Goal: Information Seeking & Learning: Learn about a topic

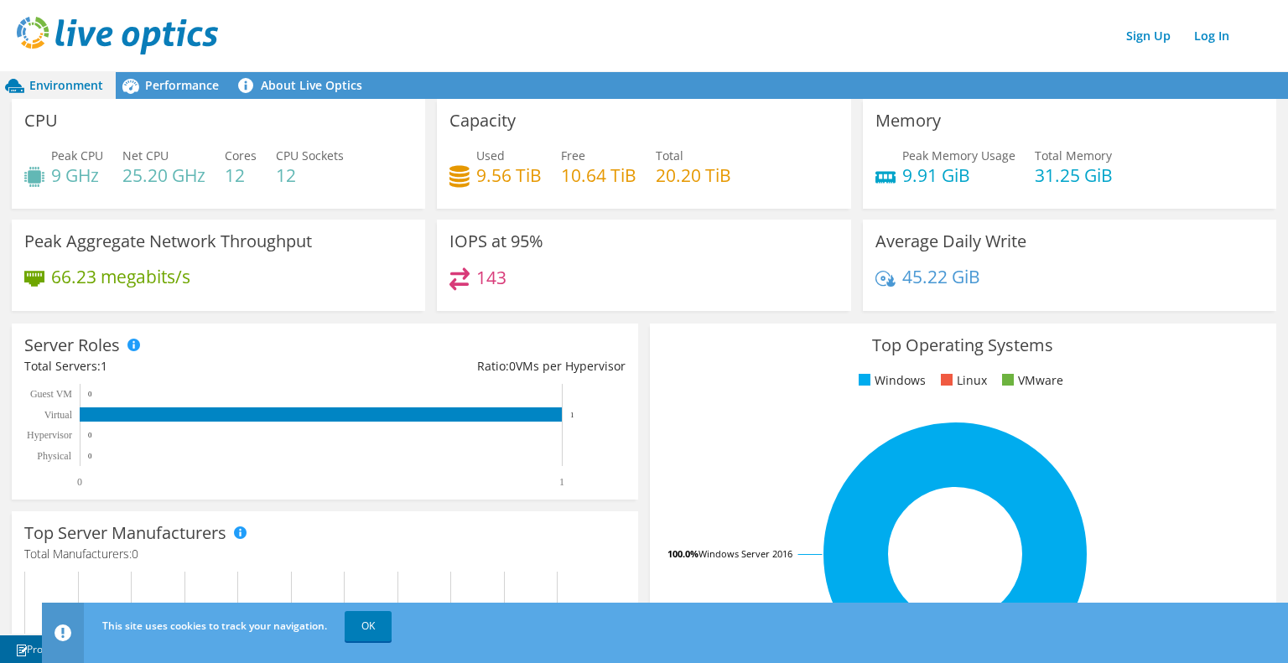
scroll to position [252, 0]
click at [368, 626] on link "OK" at bounding box center [368, 626] width 47 height 30
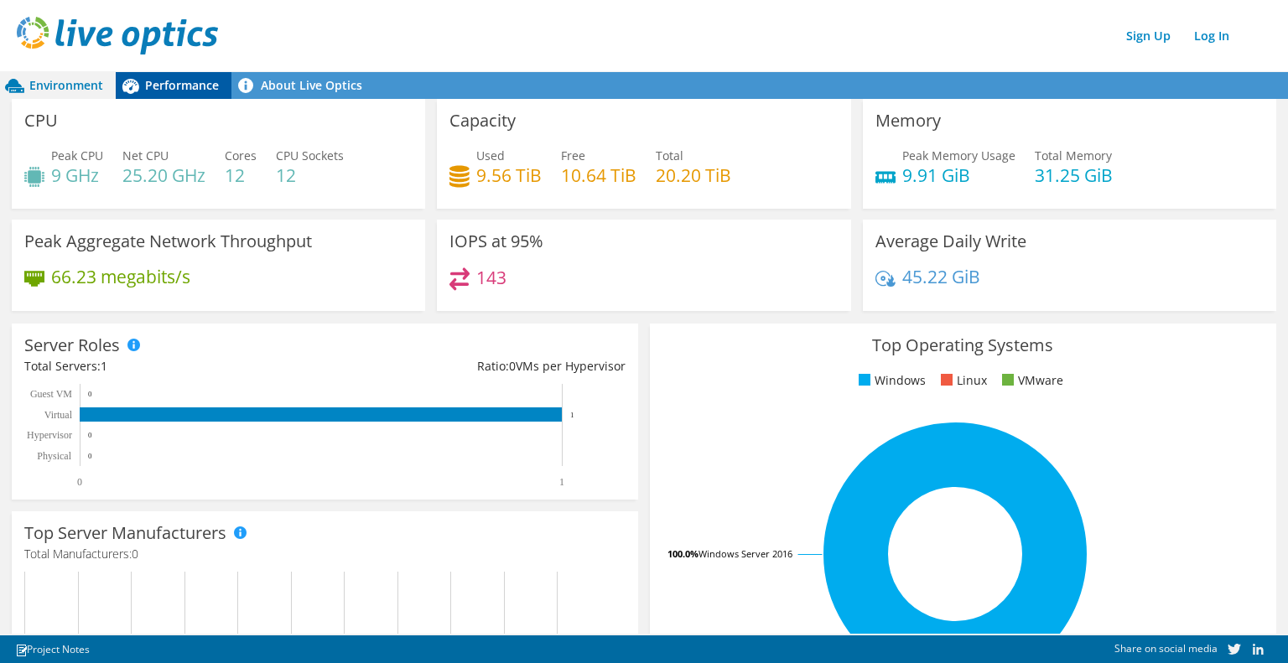
click at [172, 92] on span "Performance" at bounding box center [182, 85] width 74 height 16
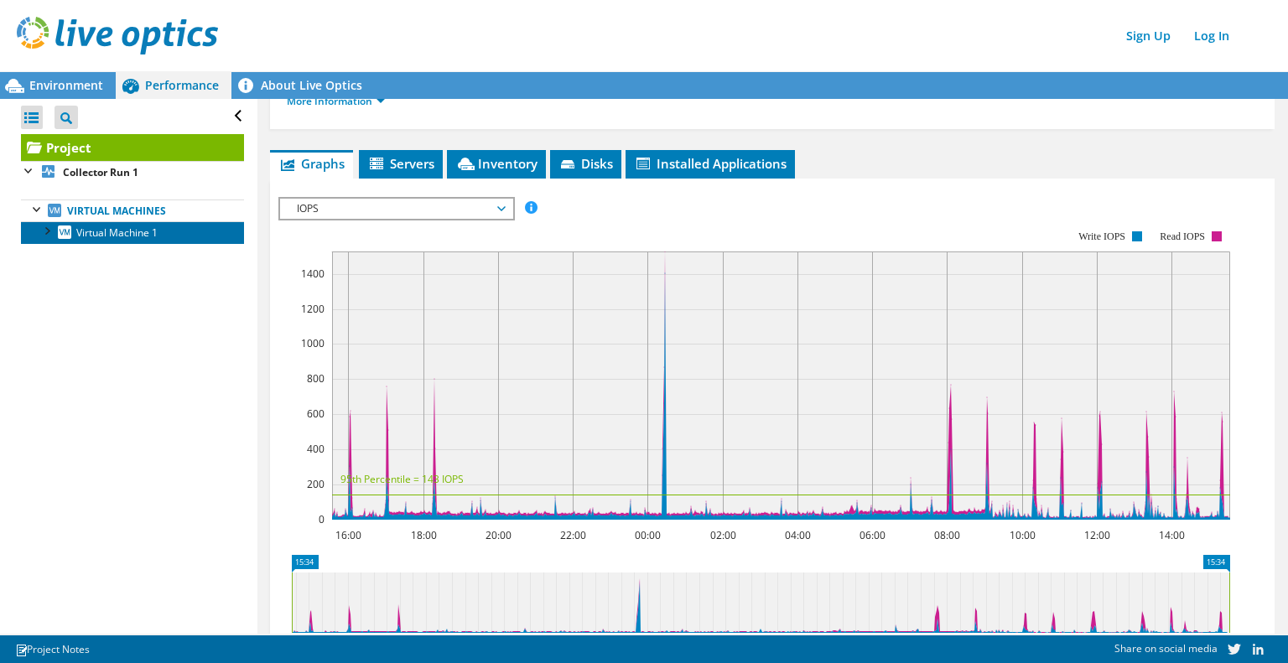
click at [148, 239] on span "Virtual Machine 1" at bounding box center [116, 233] width 81 height 14
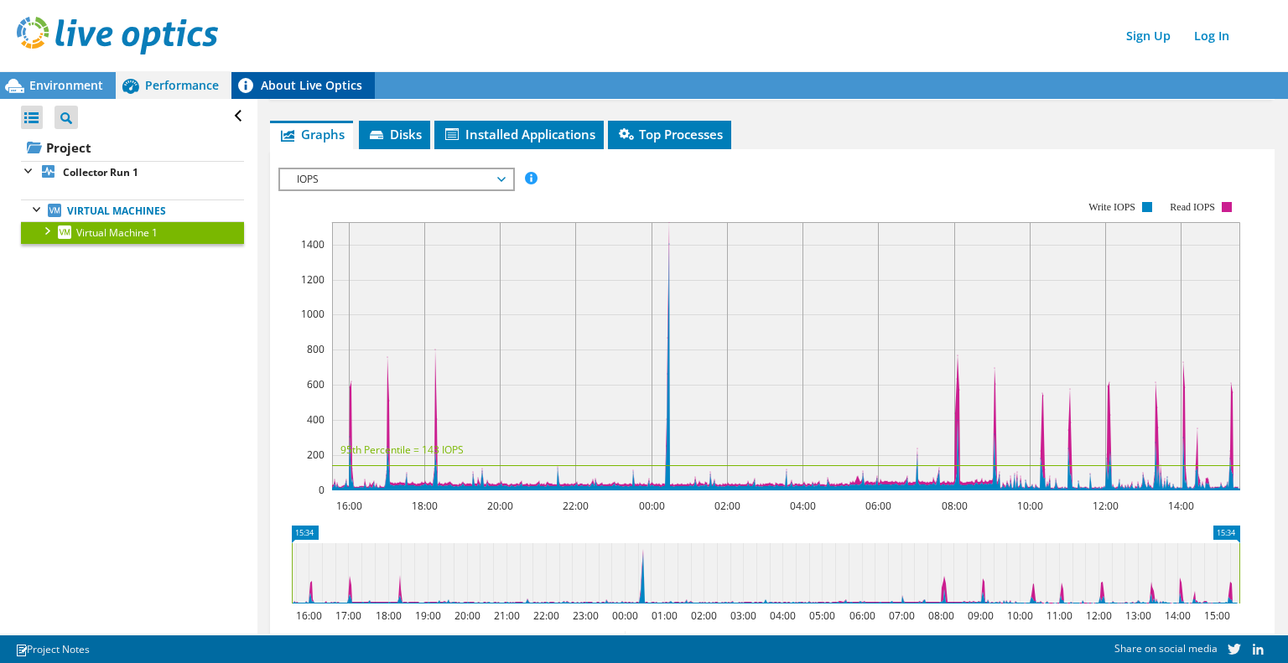
click at [301, 80] on link "About Live Optics" at bounding box center [302, 85] width 143 height 27
click at [39, 86] on span "Environment" at bounding box center [66, 85] width 74 height 16
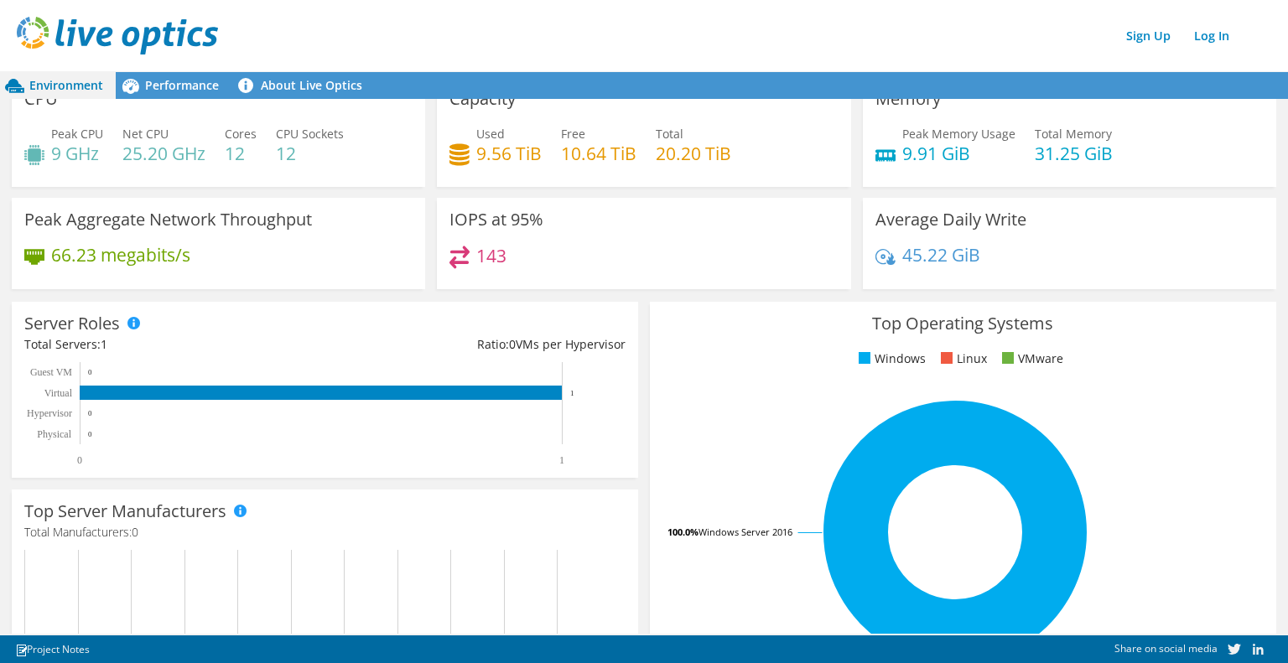
scroll to position [0, 0]
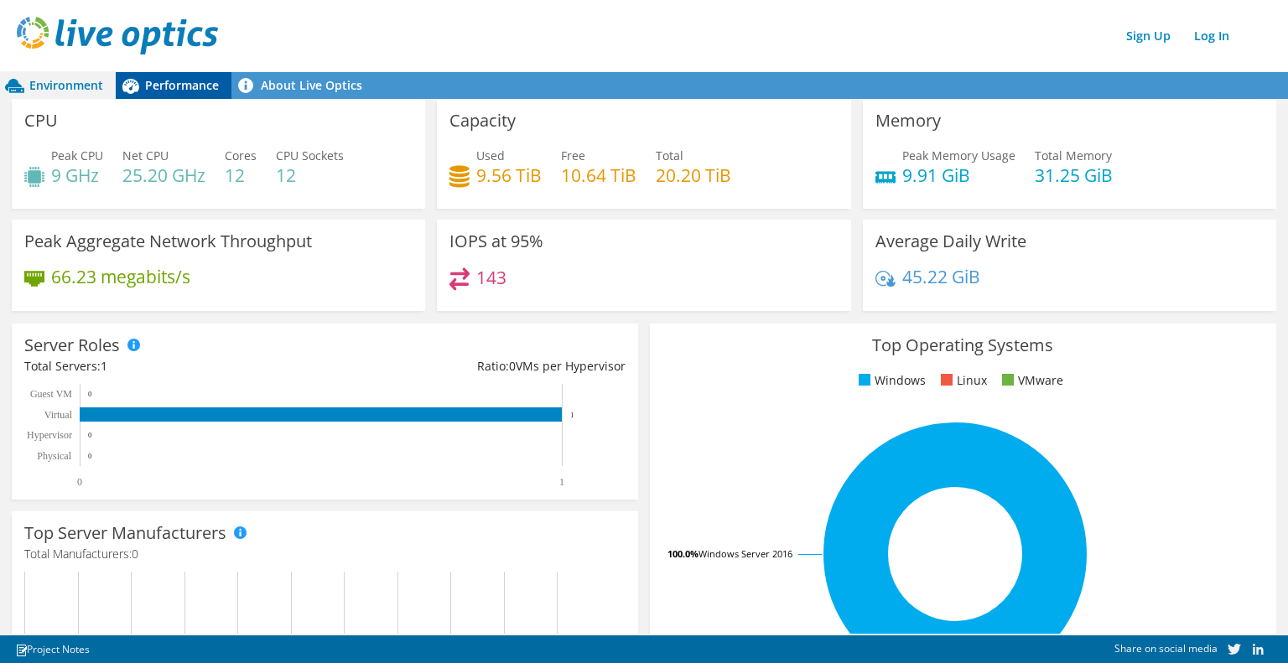
click at [184, 86] on span "Performance" at bounding box center [182, 85] width 74 height 16
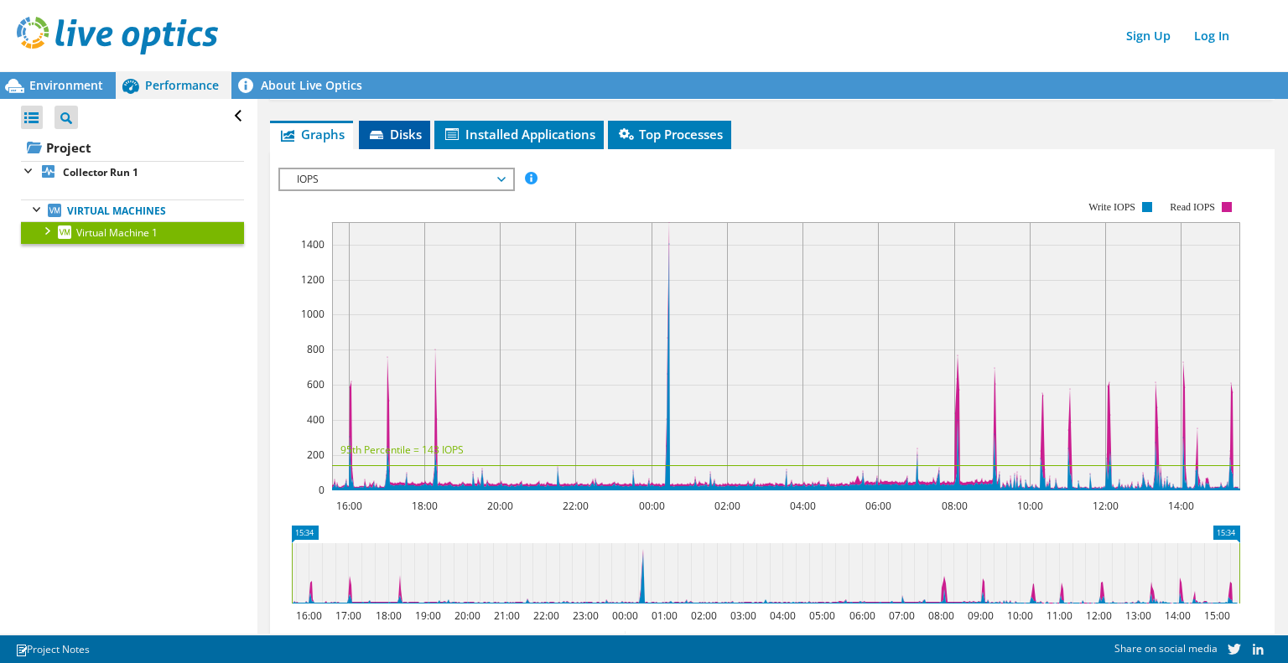
click at [386, 131] on icon at bounding box center [378, 136] width 17 height 11
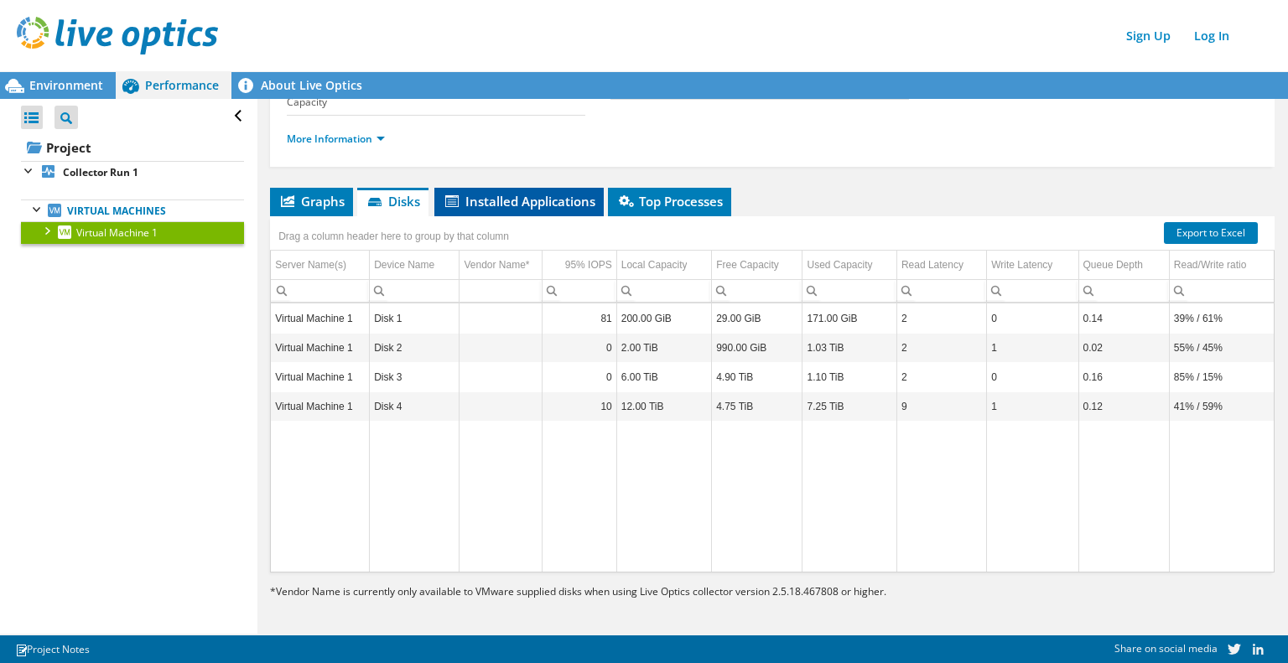
click at [526, 197] on span "Installed Applications" at bounding box center [519, 201] width 153 height 17
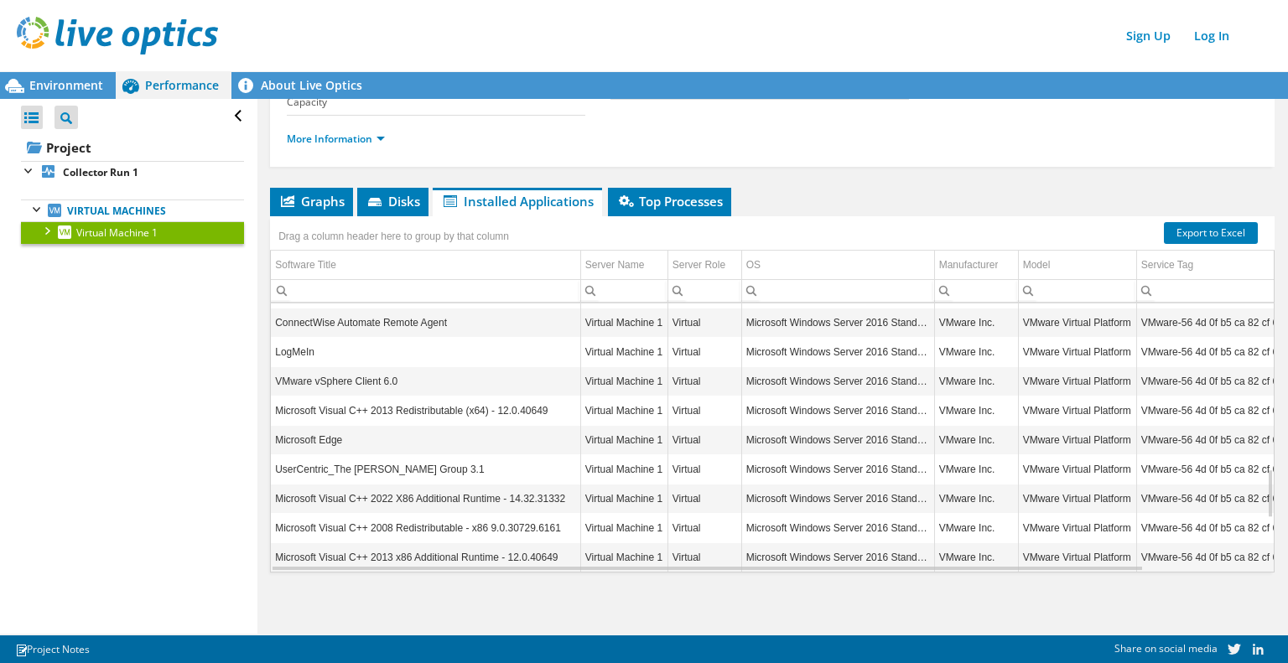
scroll to position [1197, 0]
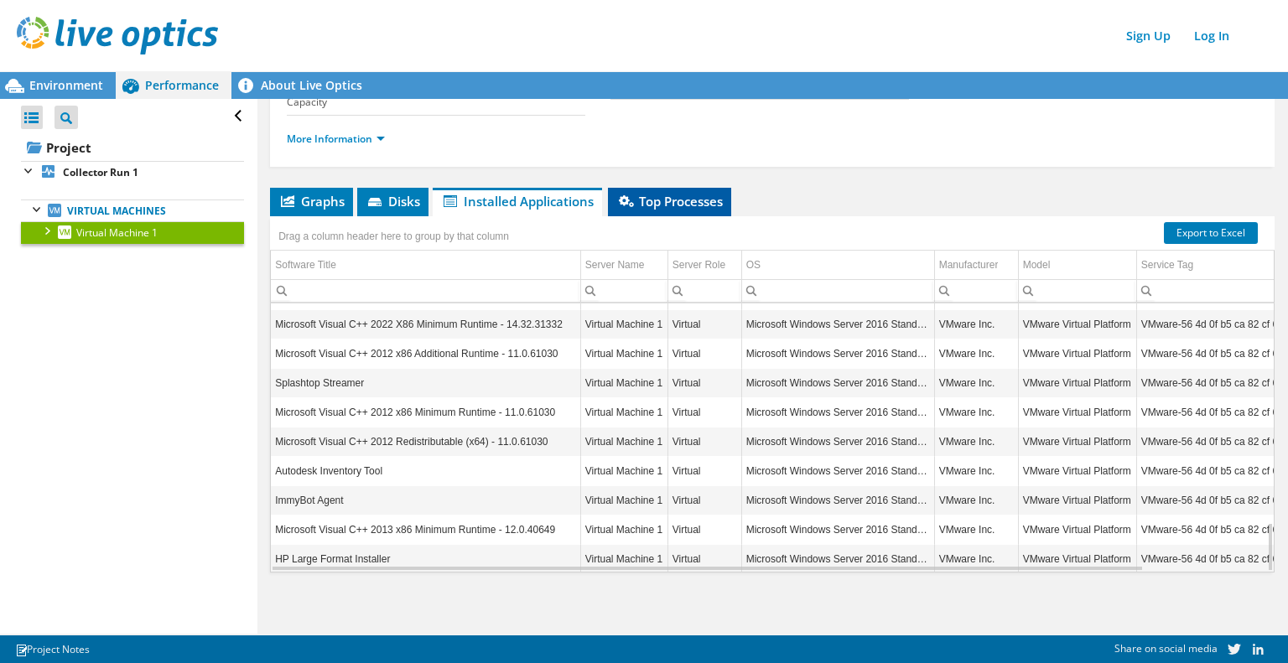
click at [682, 204] on span "Top Processes" at bounding box center [669, 201] width 106 height 17
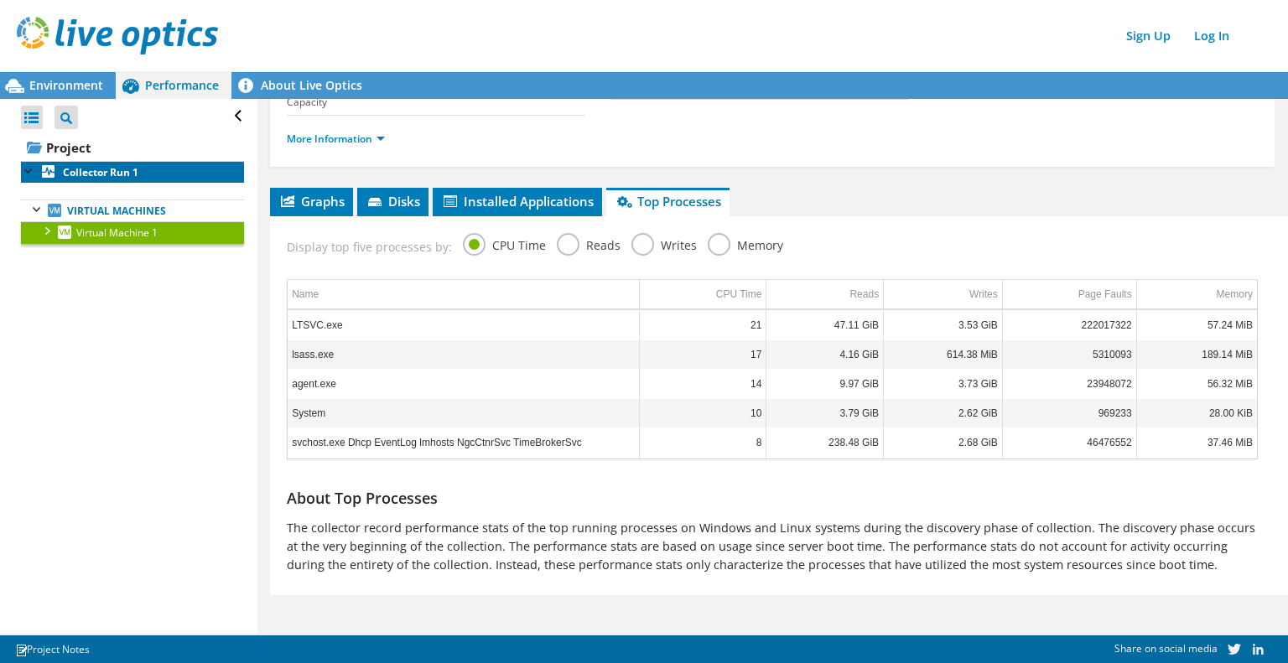
click at [122, 169] on b "Collector Run 1" at bounding box center [100, 172] width 75 height 14
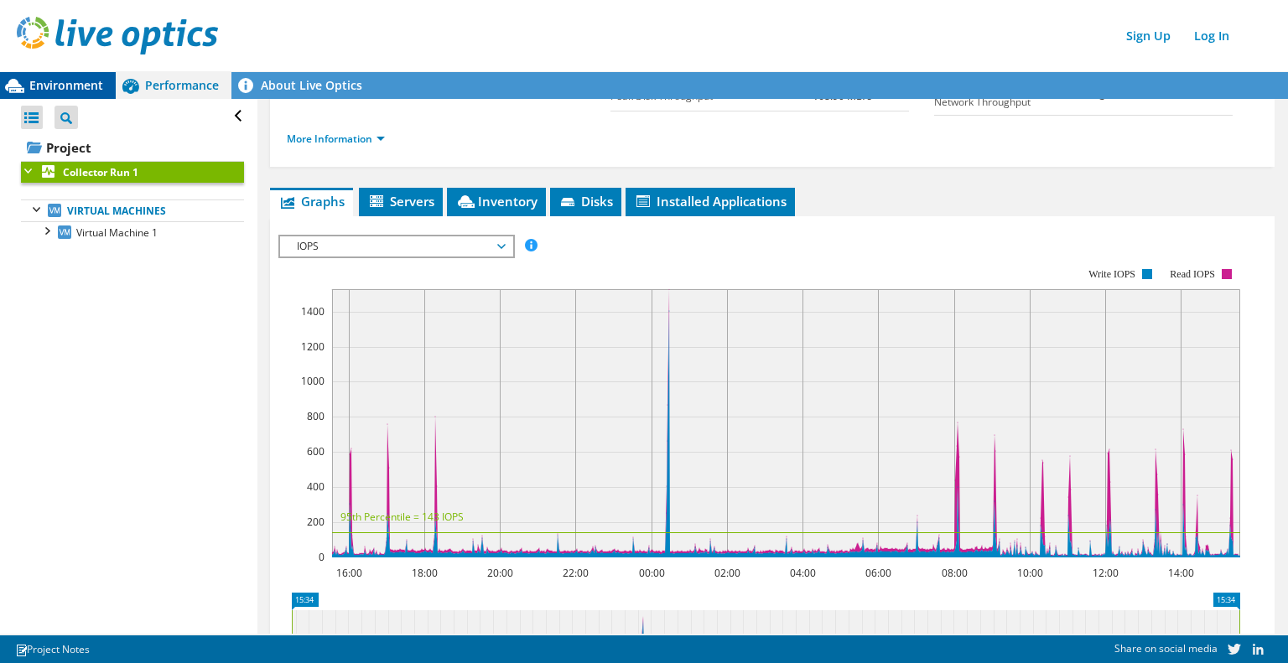
click at [78, 85] on span "Environment" at bounding box center [66, 85] width 74 height 16
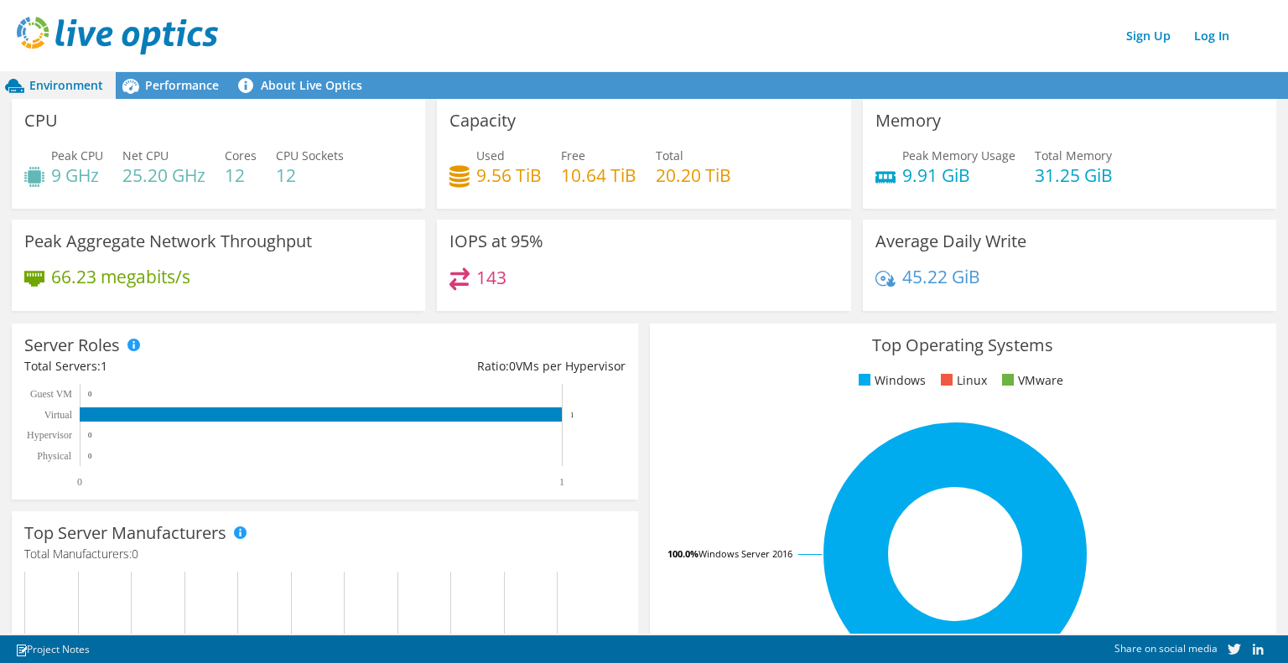
scroll to position [168, 0]
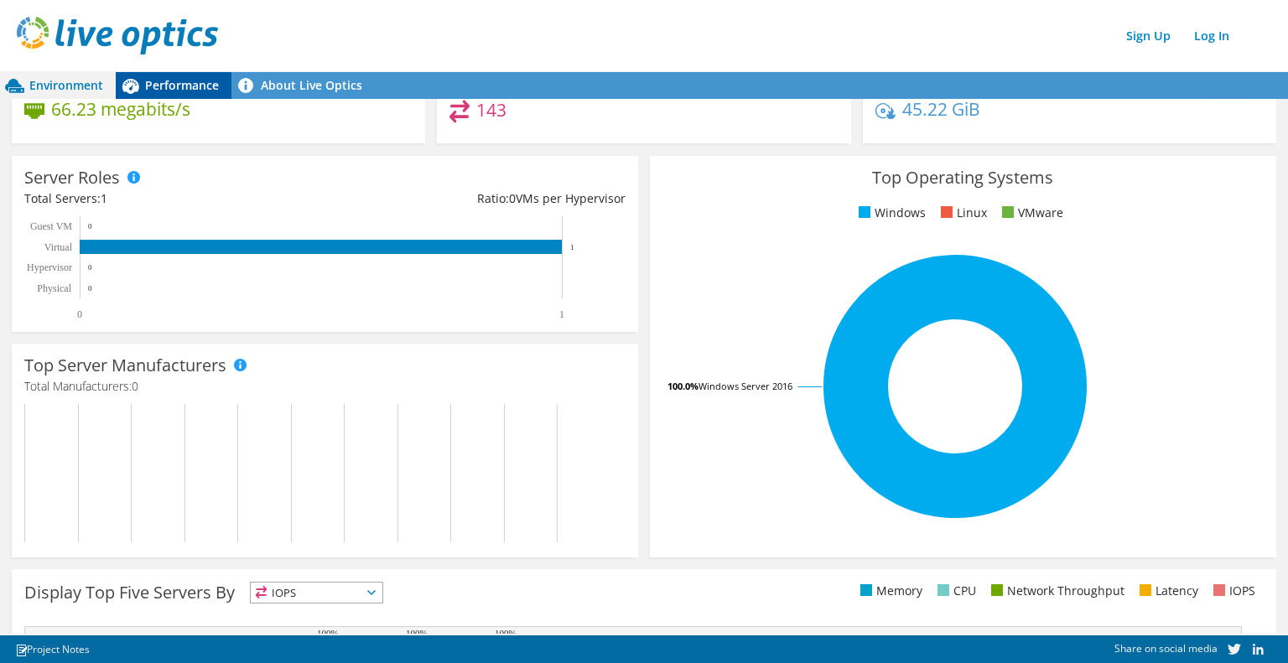
click at [187, 83] on span "Performance" at bounding box center [182, 85] width 74 height 16
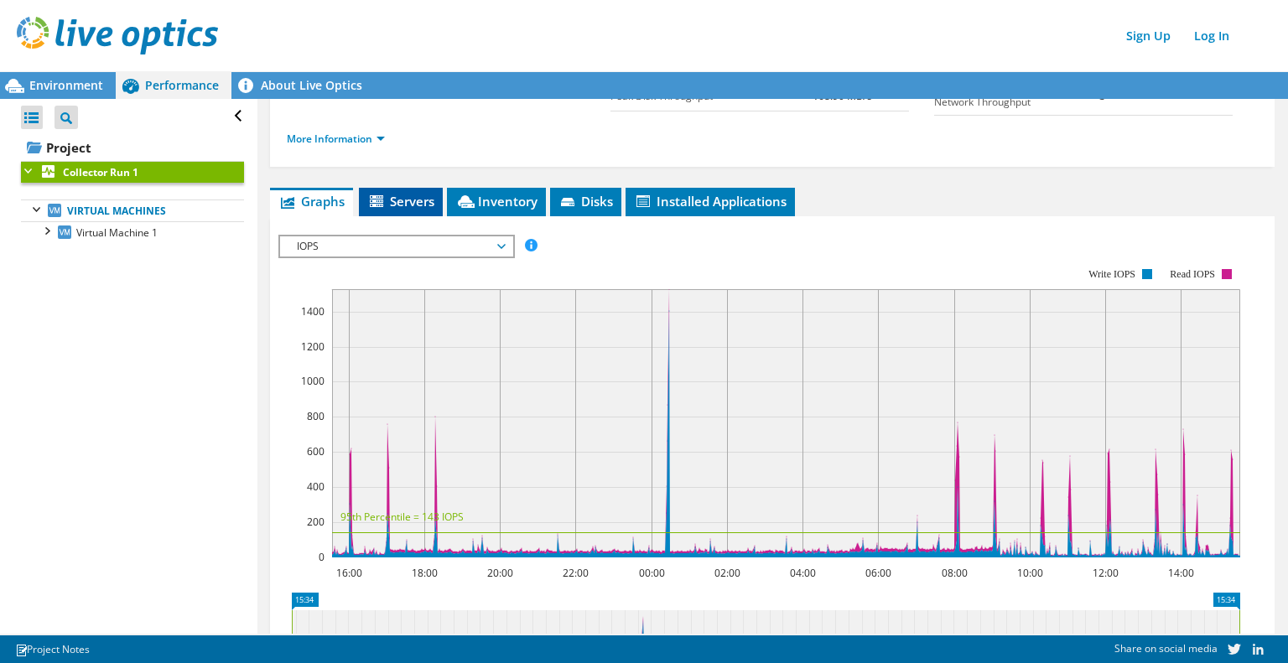
click at [421, 195] on span "Servers" at bounding box center [400, 201] width 67 height 17
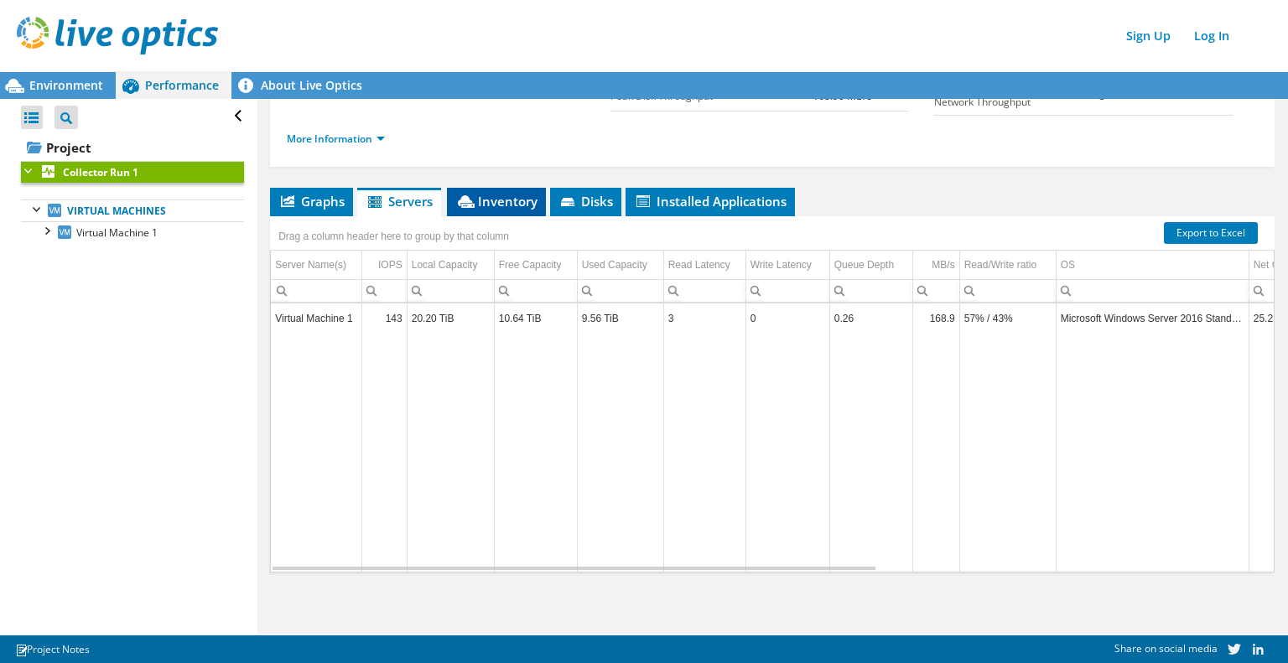
click at [509, 201] on span "Inventory" at bounding box center [496, 201] width 82 height 17
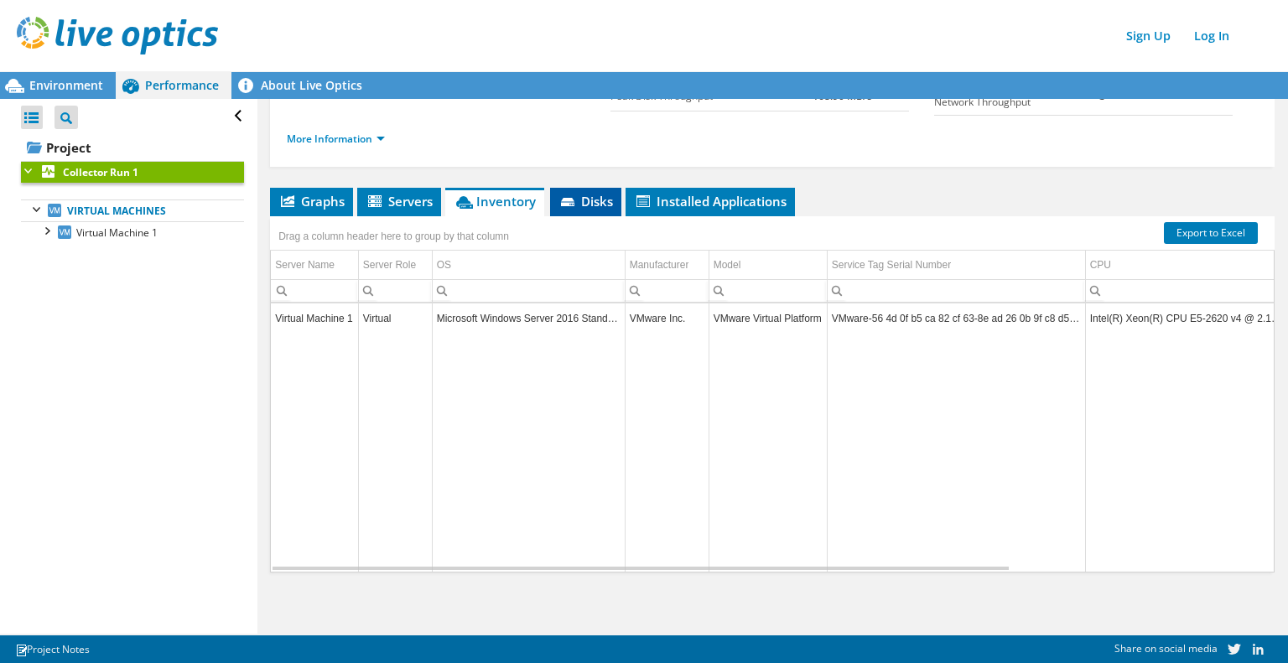
click at [587, 204] on span "Disks" at bounding box center [585, 201] width 55 height 17
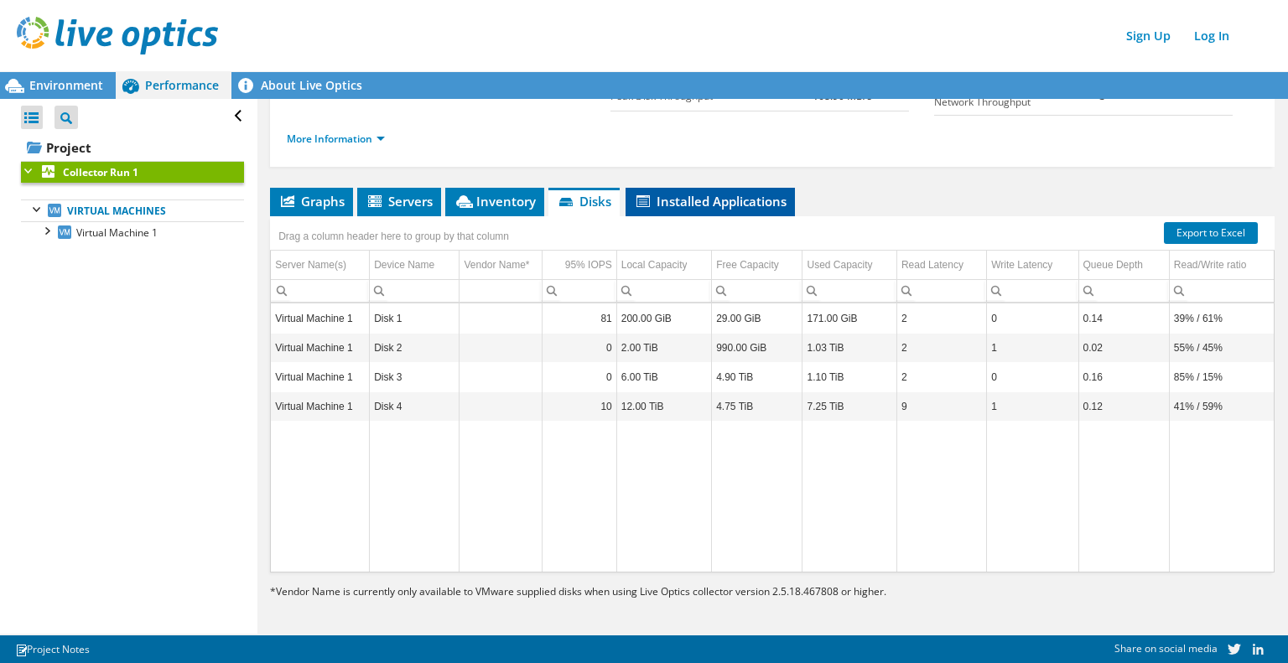
click at [724, 203] on span "Installed Applications" at bounding box center [710, 201] width 153 height 17
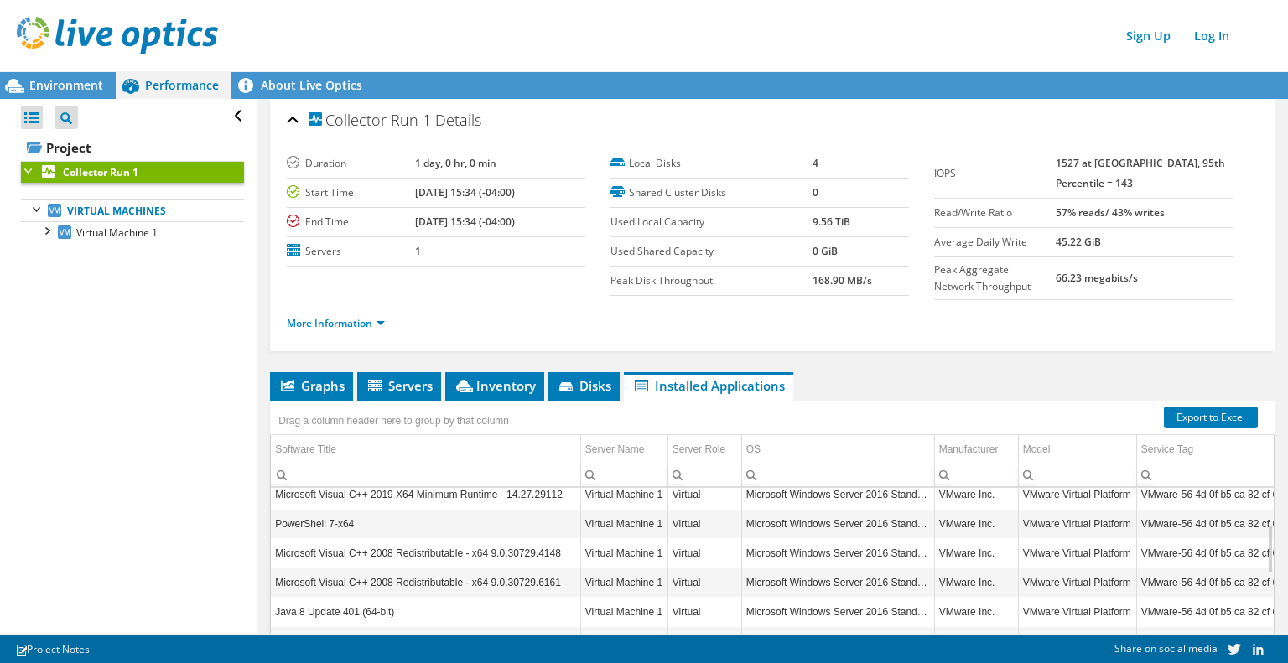
scroll to position [201, 0]
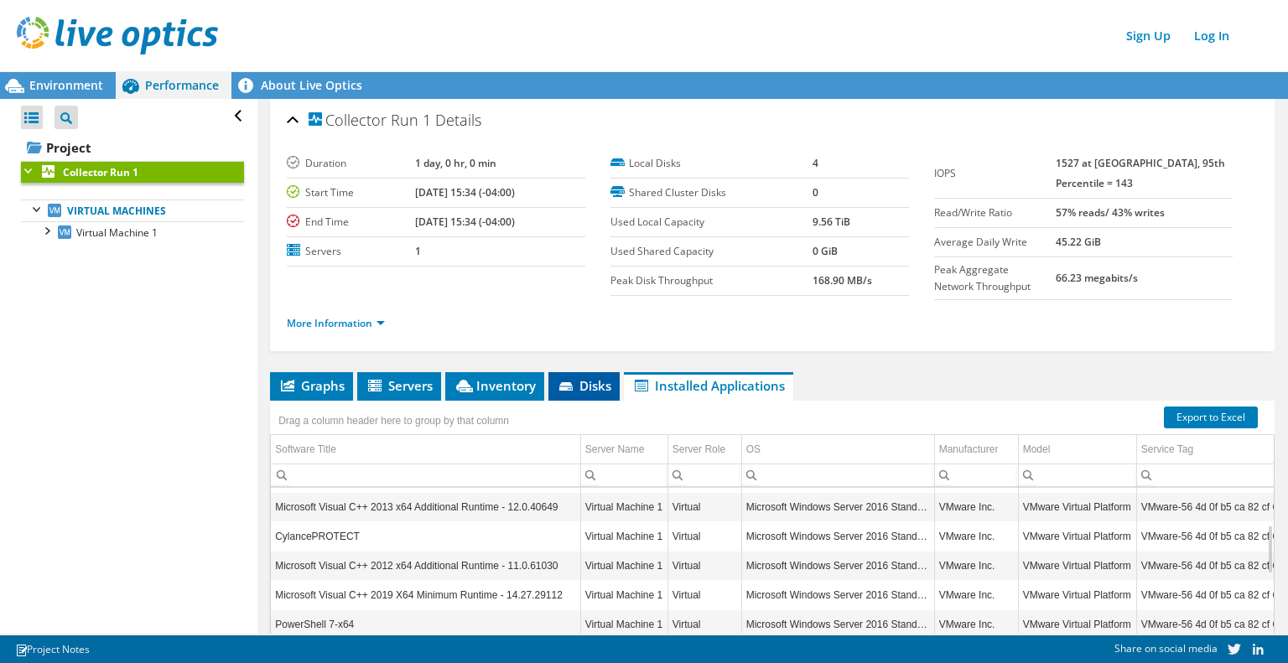
click at [564, 387] on icon at bounding box center [565, 386] width 13 height 8
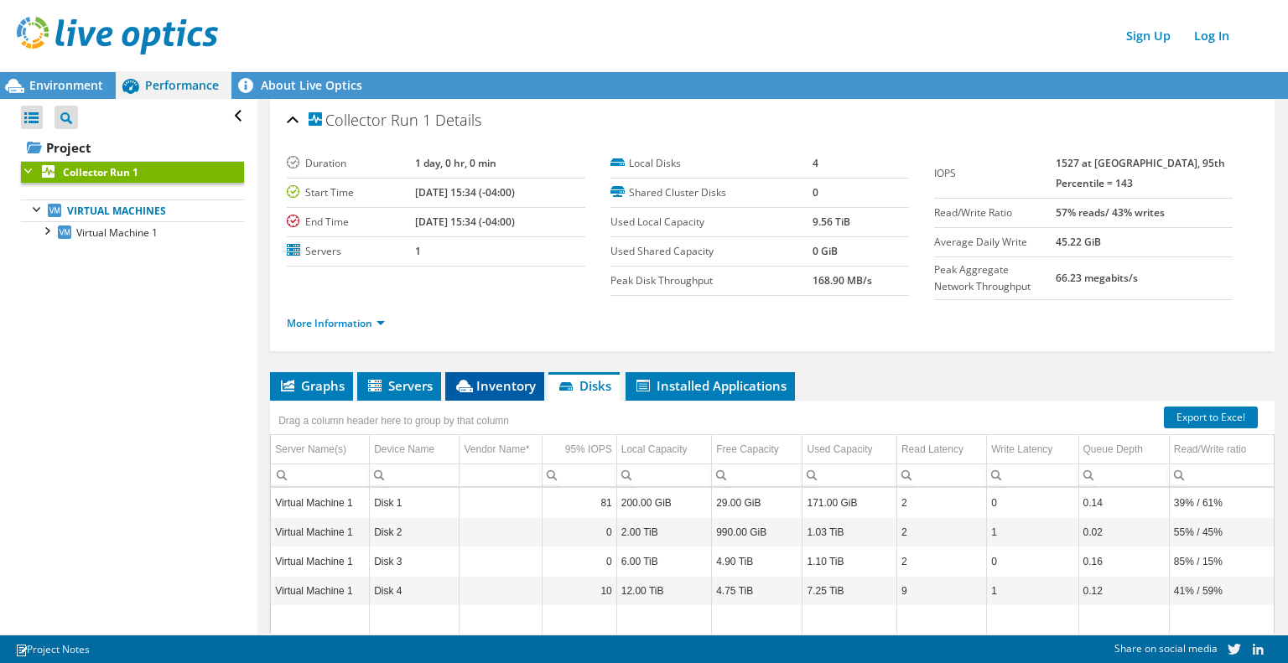
click at [485, 388] on span "Inventory" at bounding box center [495, 385] width 82 height 17
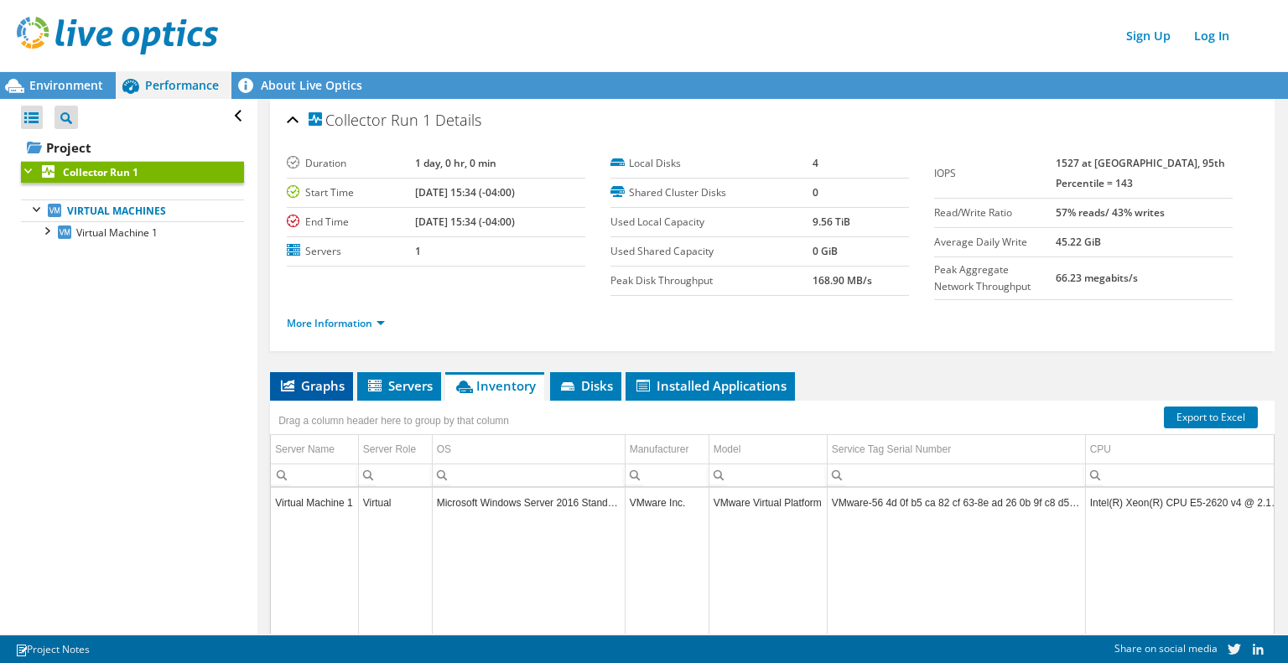
click at [299, 390] on span "Graphs" at bounding box center [311, 385] width 66 height 17
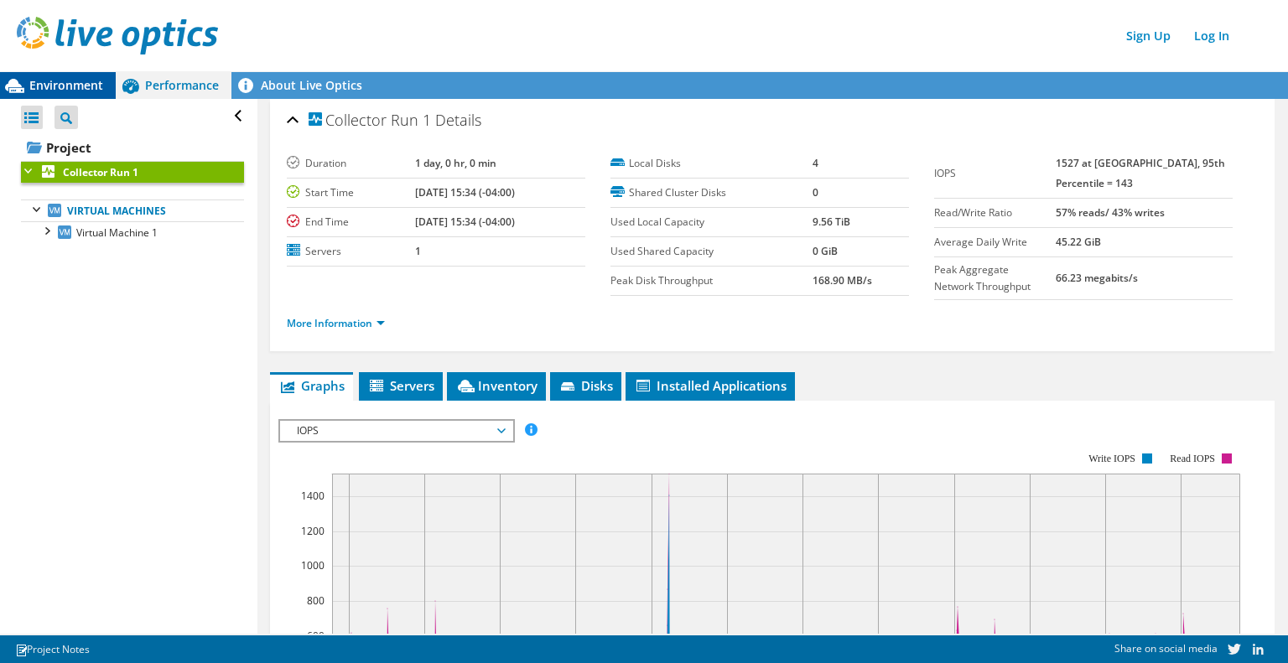
click at [67, 86] on span "Environment" at bounding box center [66, 85] width 74 height 16
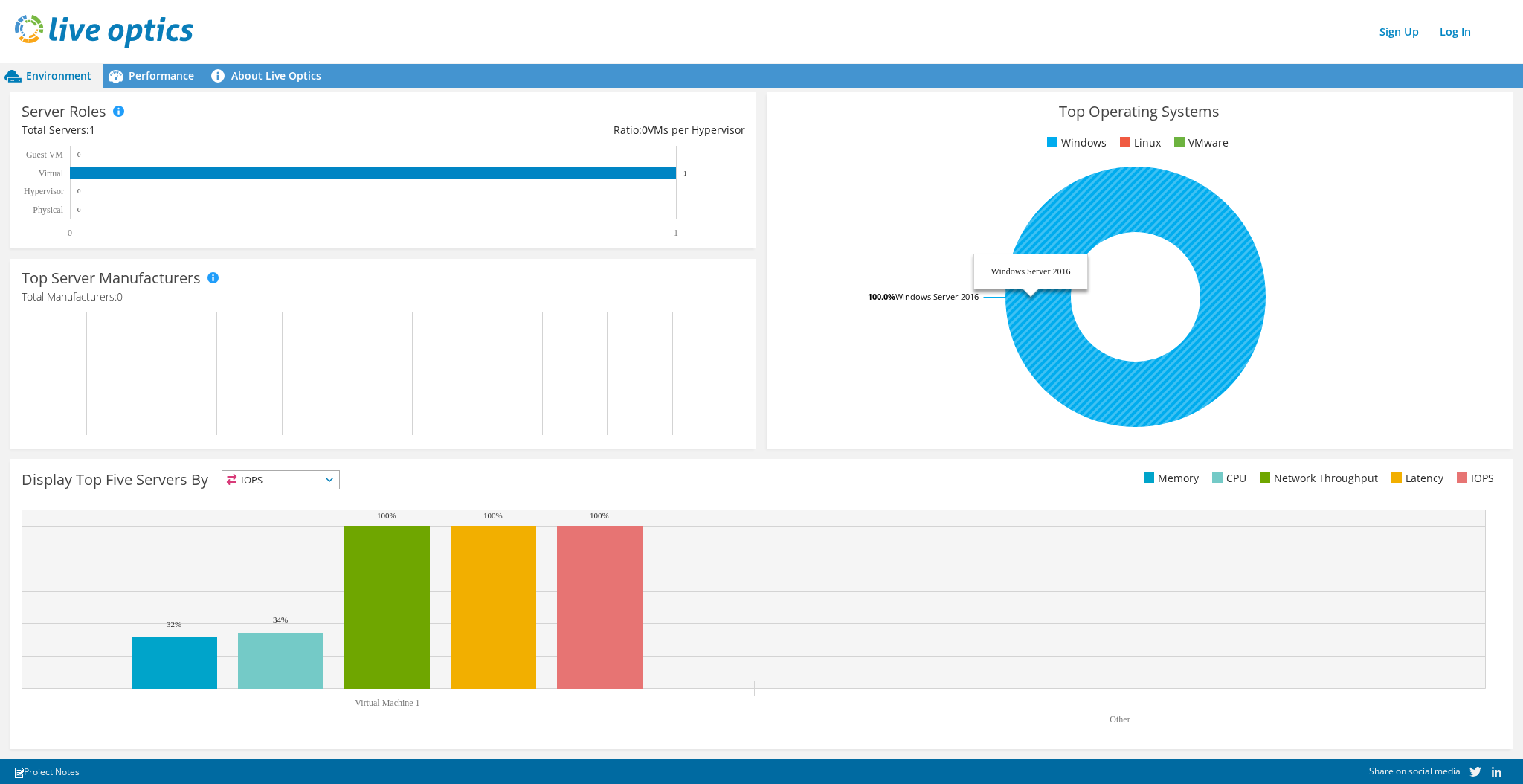
scroll to position [0, 0]
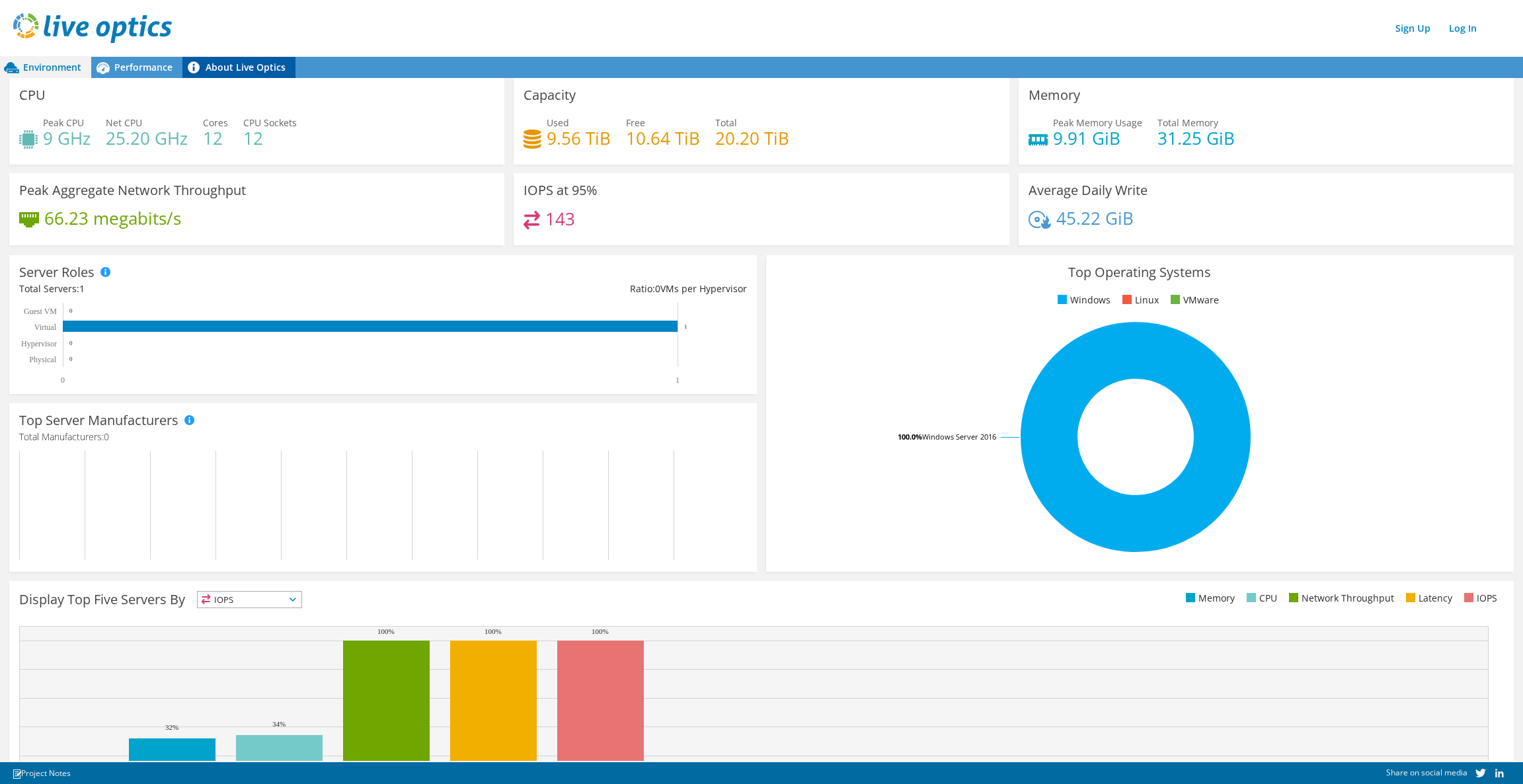
click at [236, 31] on div "Sign Up Log In" at bounding box center [775, 28] width 1523 height 30
click at [143, 65] on span "Performance" at bounding box center [143, 67] width 58 height 13
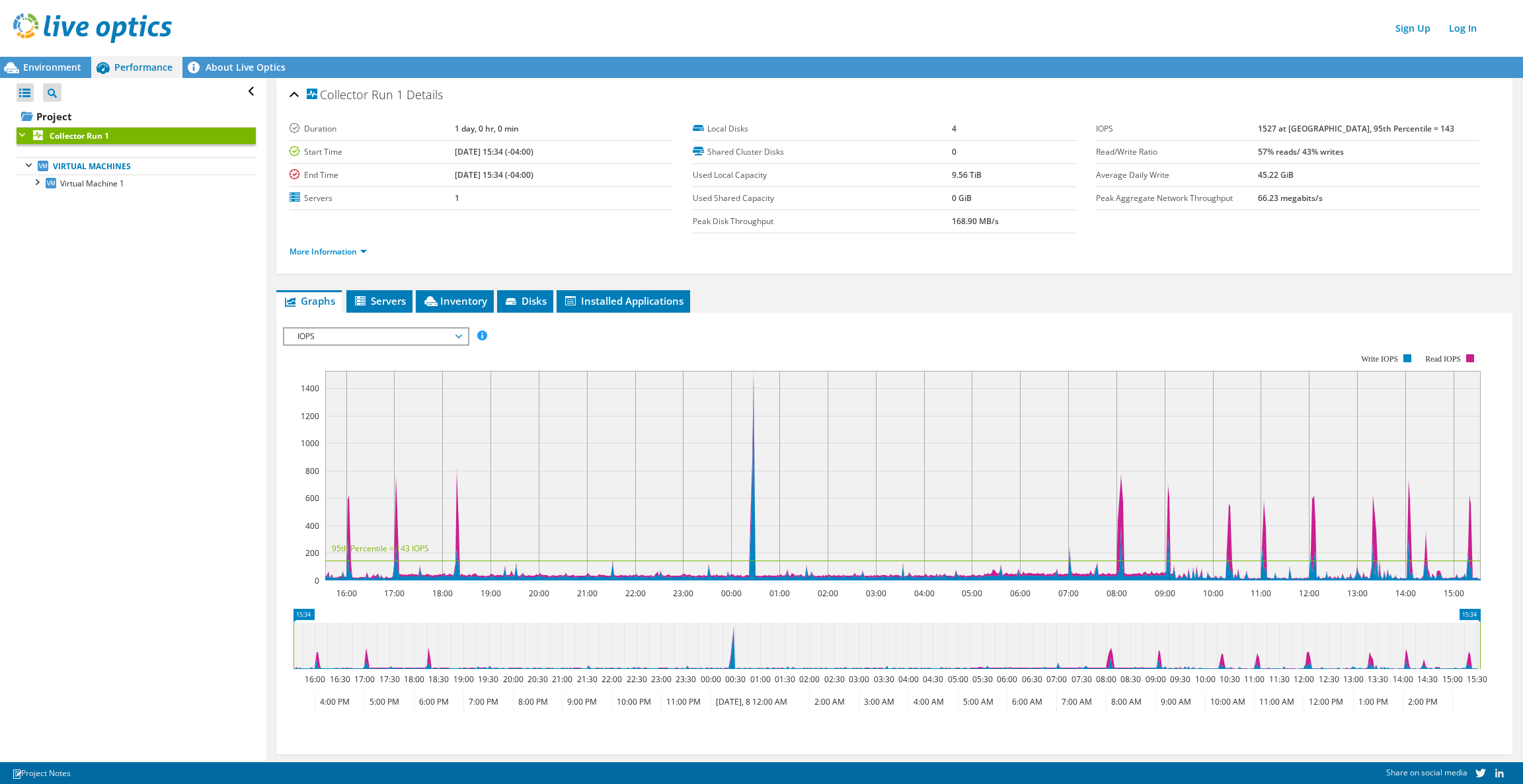
drag, startPoint x: 1338, startPoint y: 29, endPoint x: 1304, endPoint y: 12, distance: 38.0
click at [1015, 29] on div "Sign Up Log In" at bounding box center [775, 28] width 1523 height 30
click at [104, 182] on span "Virtual Machine 1" at bounding box center [91, 184] width 64 height 11
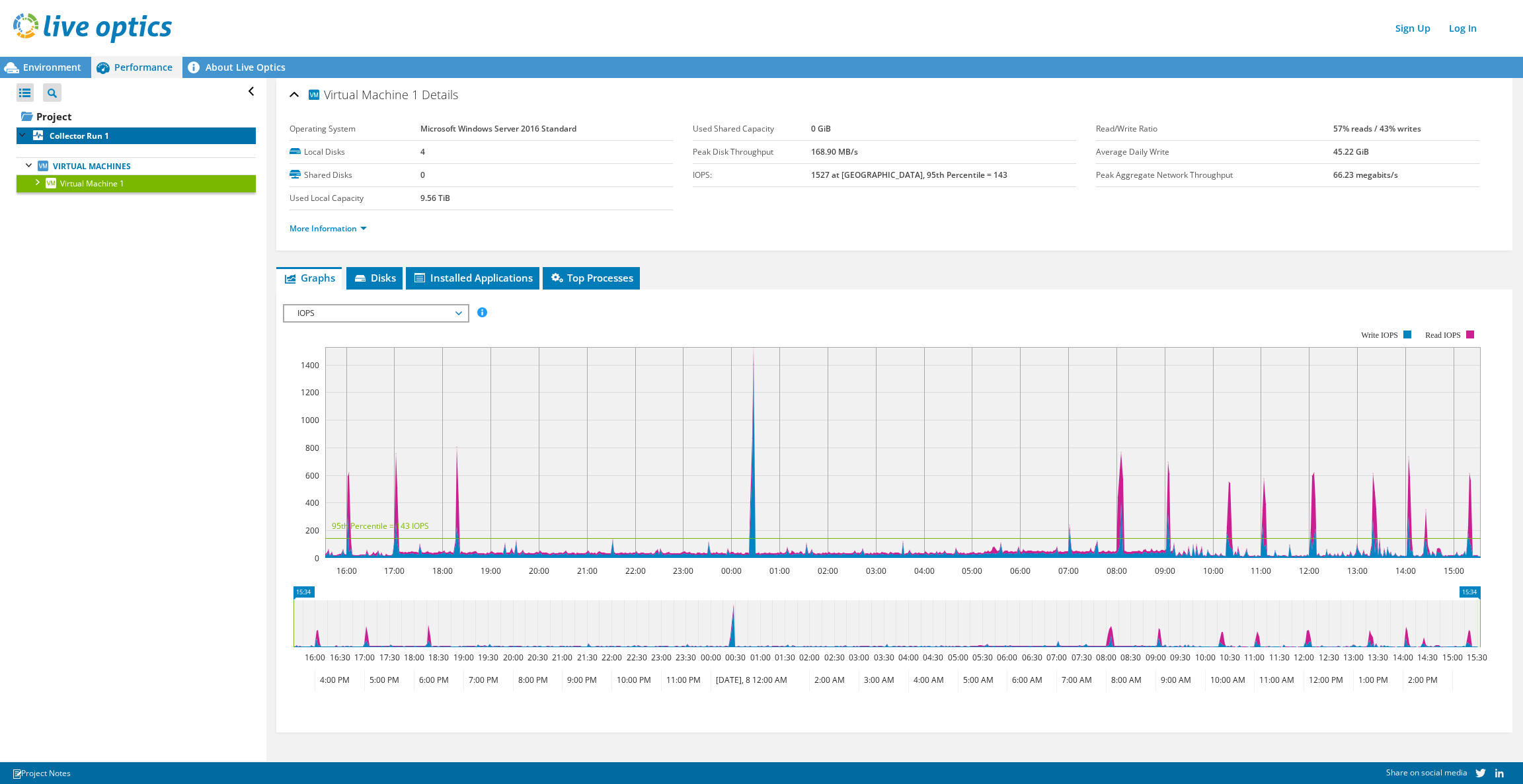
click at [100, 138] on b "Collector Run 1" at bounding box center [79, 136] width 59 height 11
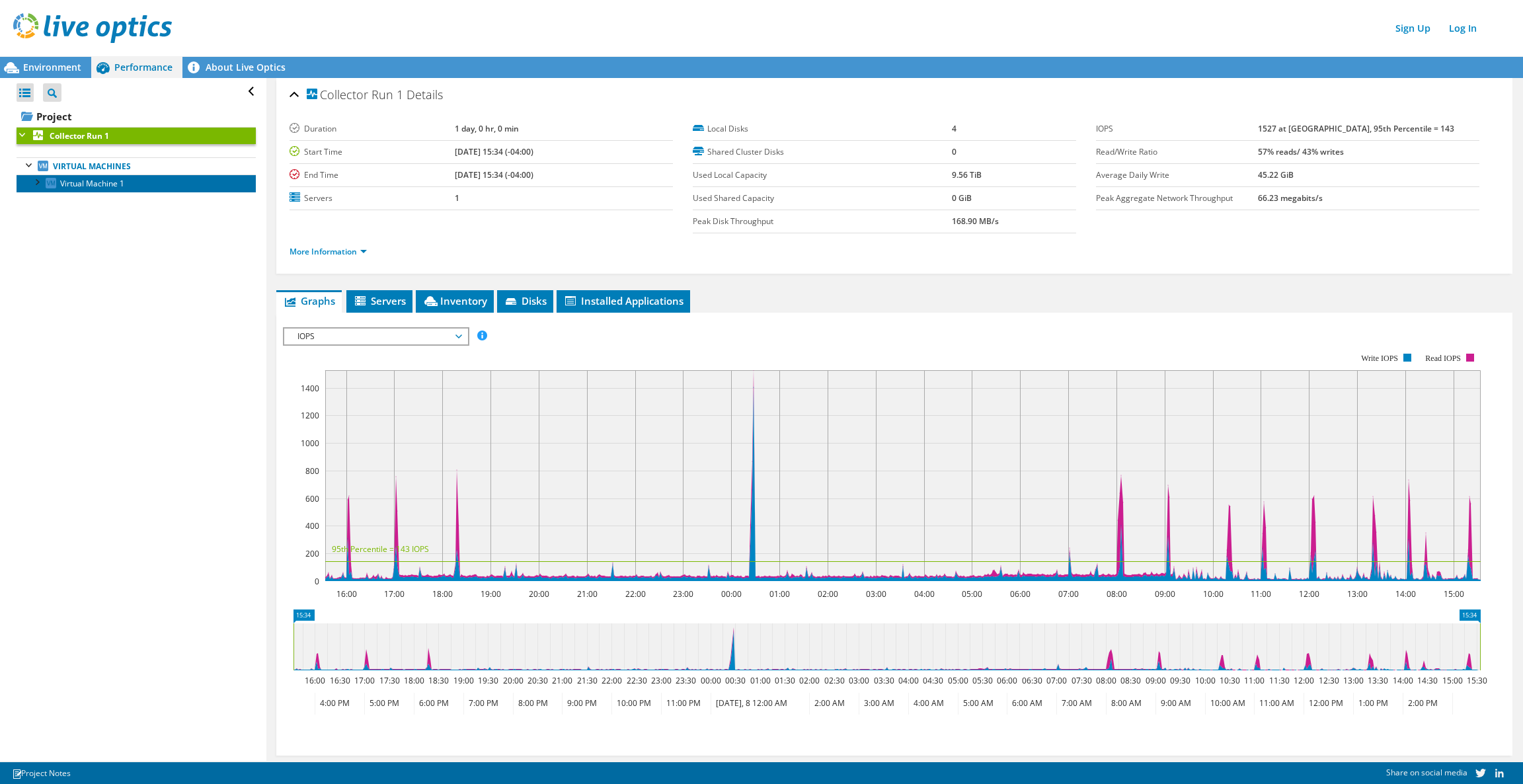
click at [98, 180] on span "Virtual Machine 1" at bounding box center [91, 184] width 64 height 11
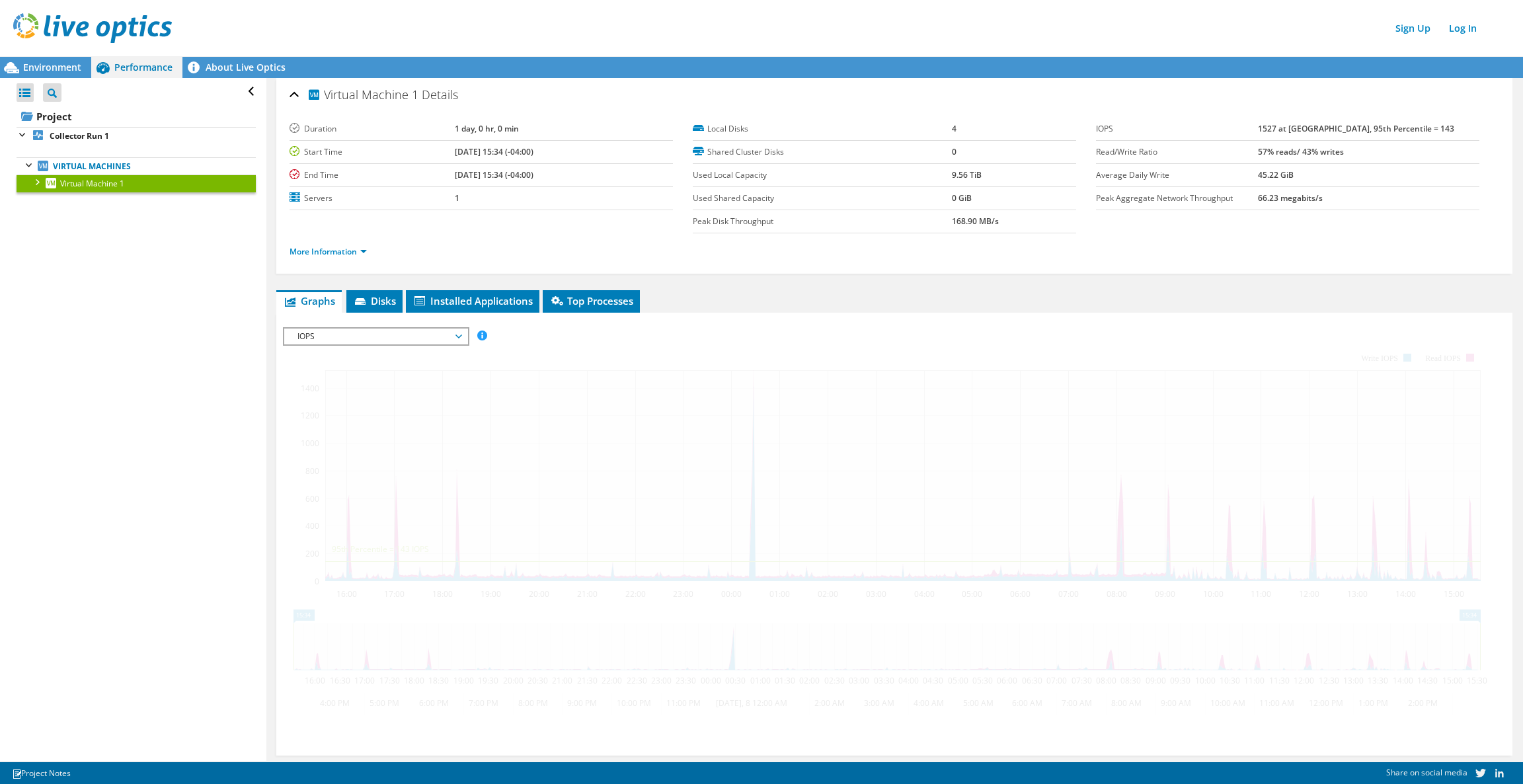
click at [98, 182] on span "Virtual Machine 1" at bounding box center [91, 184] width 64 height 11
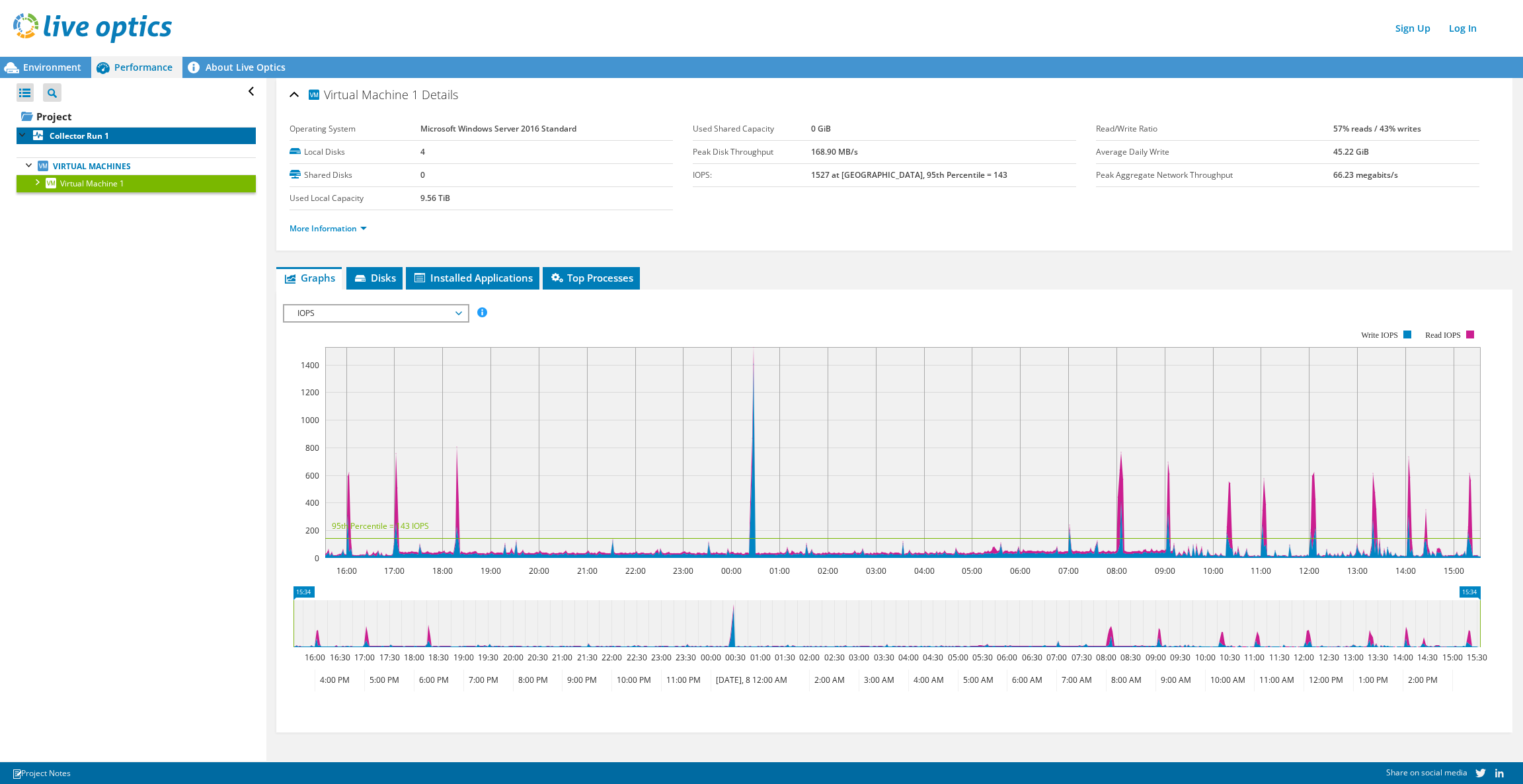
click at [102, 139] on b "Collector Run 1" at bounding box center [79, 136] width 59 height 11
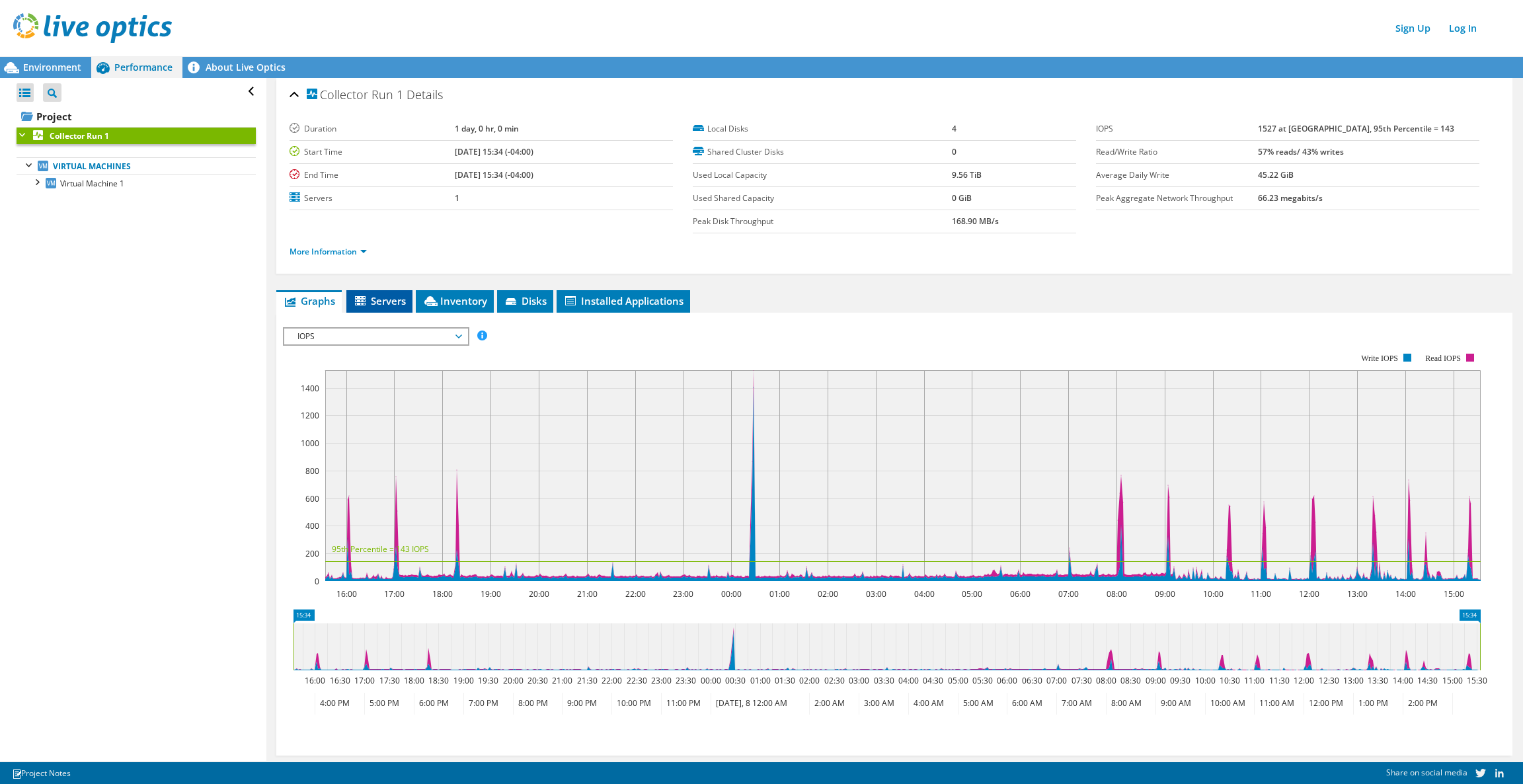
click at [376, 297] on span "Servers" at bounding box center [379, 300] width 53 height 13
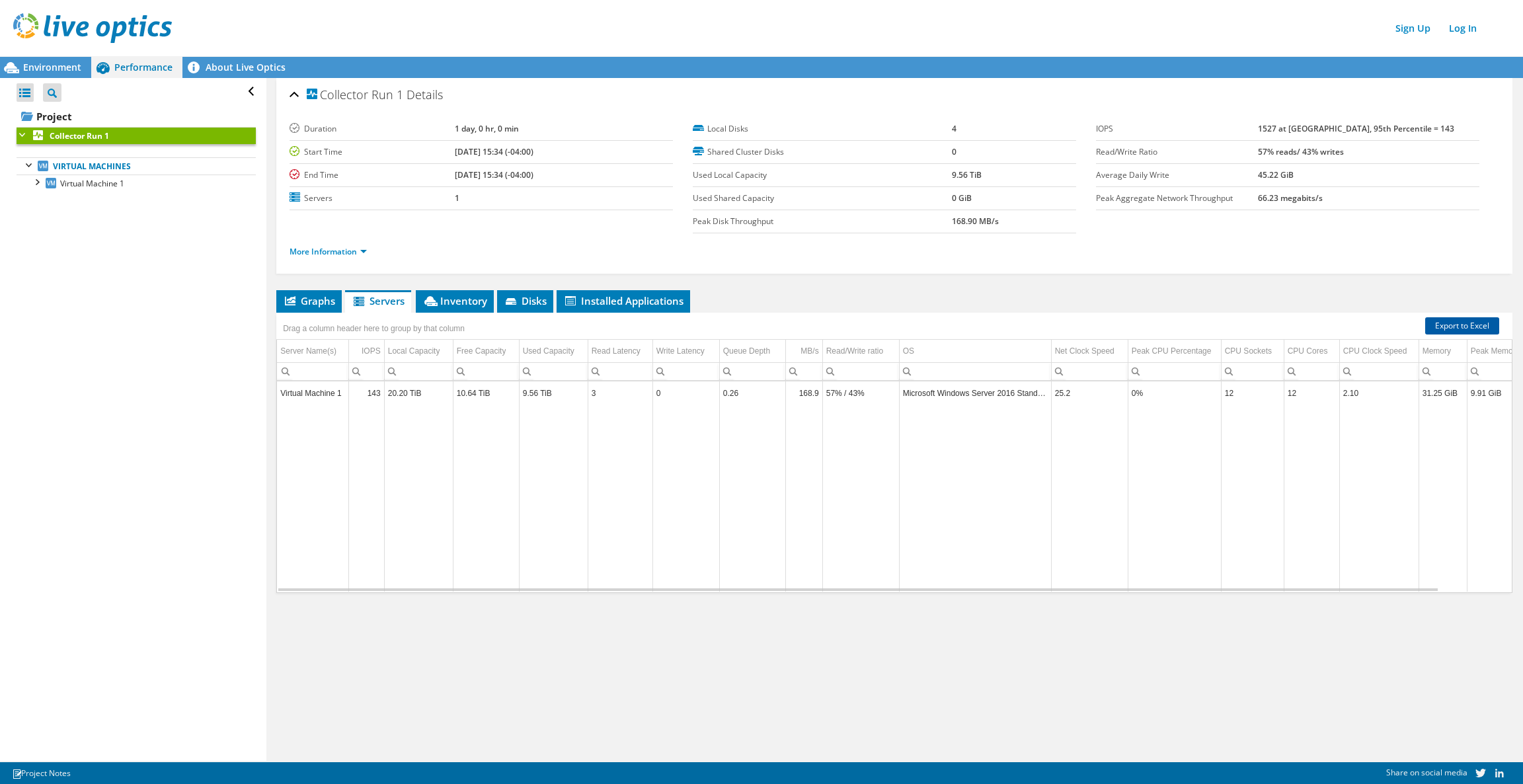
click at [1015, 322] on link "Export to Excel" at bounding box center [1462, 325] width 74 height 17
click at [321, 303] on span "Graphs" at bounding box center [309, 300] width 52 height 13
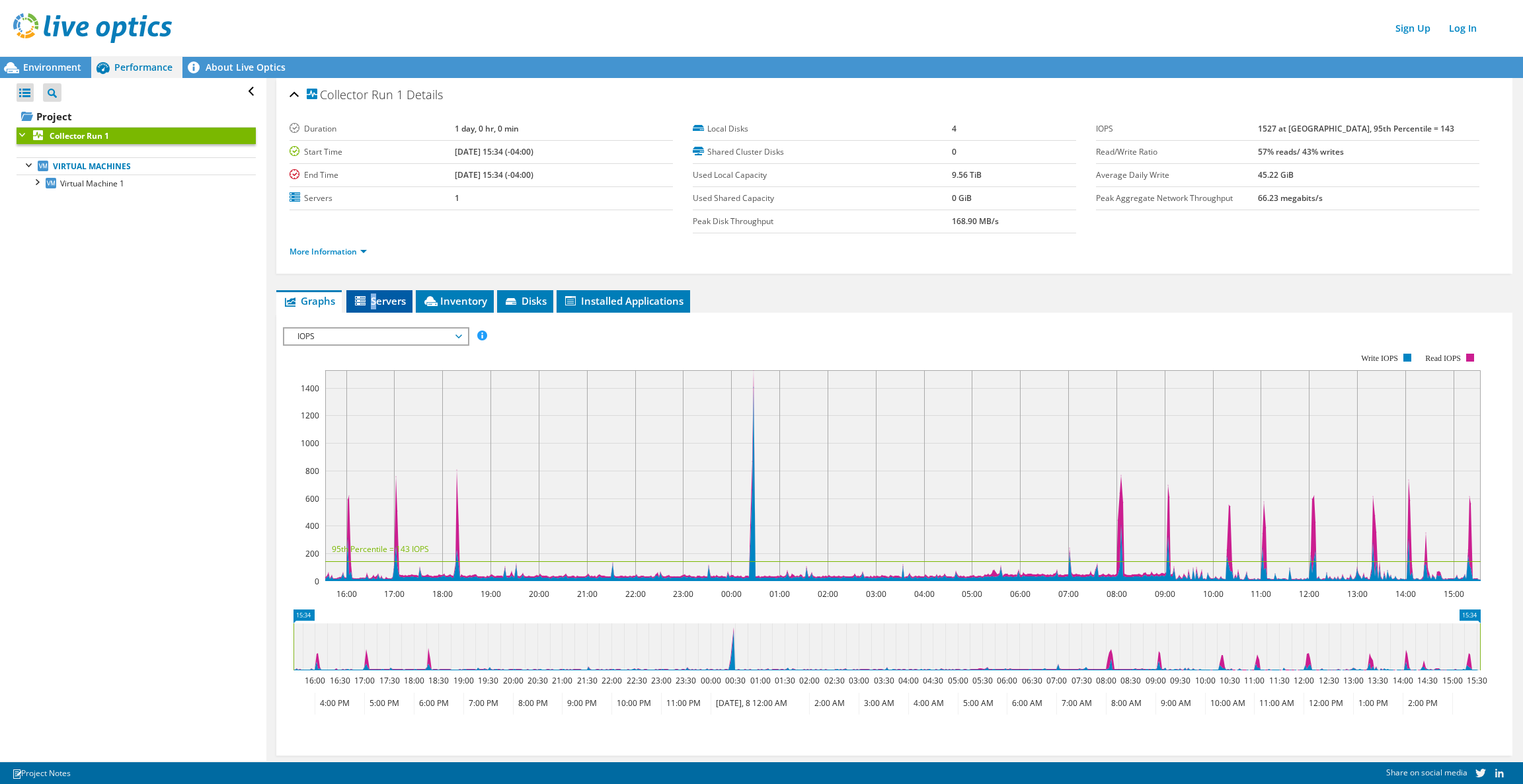
click at [374, 304] on span "Servers" at bounding box center [379, 300] width 53 height 13
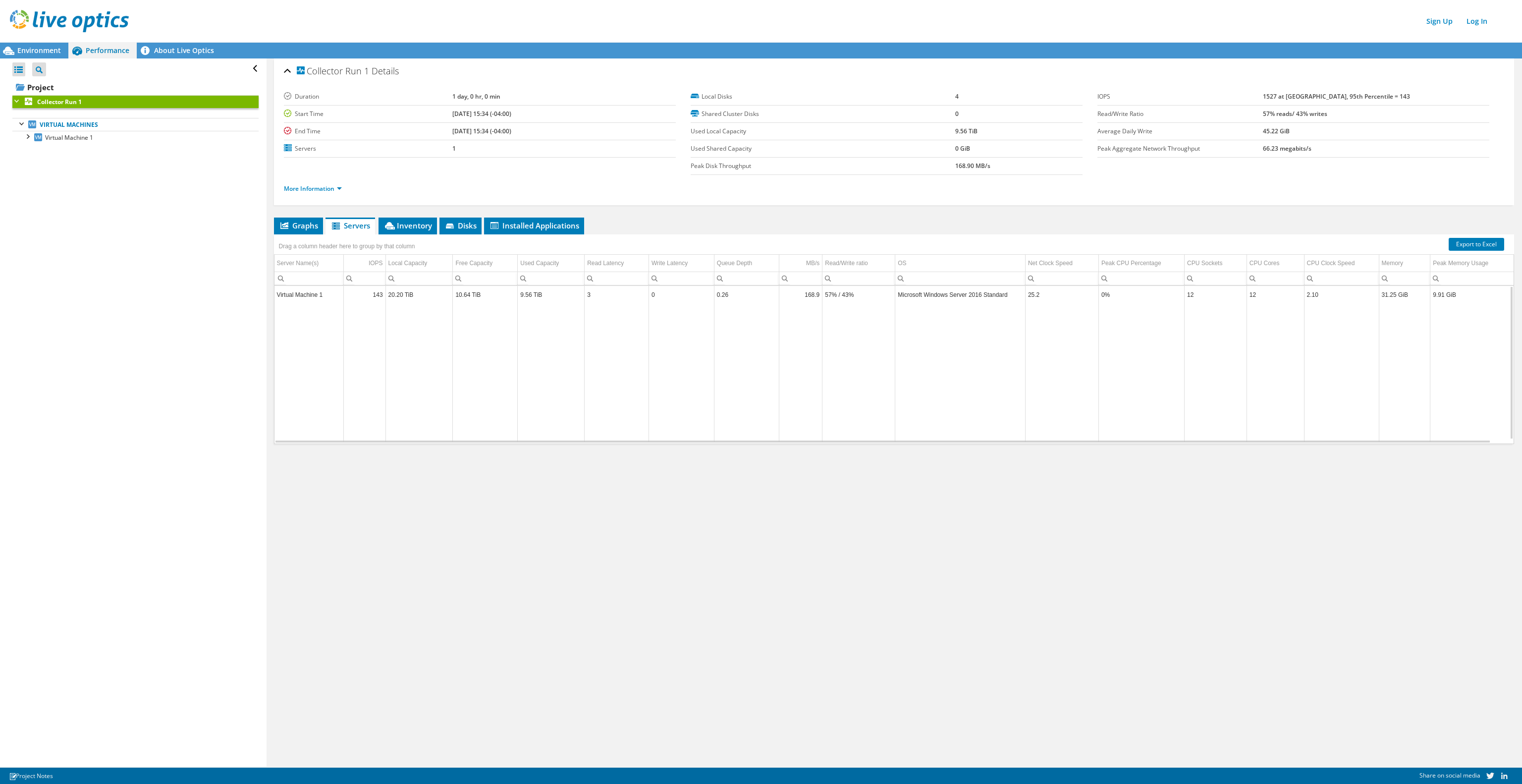
click at [760, 391] on div "Collector Run 1 Details Duration 1 day, 0 hr, 0 min Start Time [DATE] 15:34 (-0…" at bounding box center [894, 412] width 1255 height 708
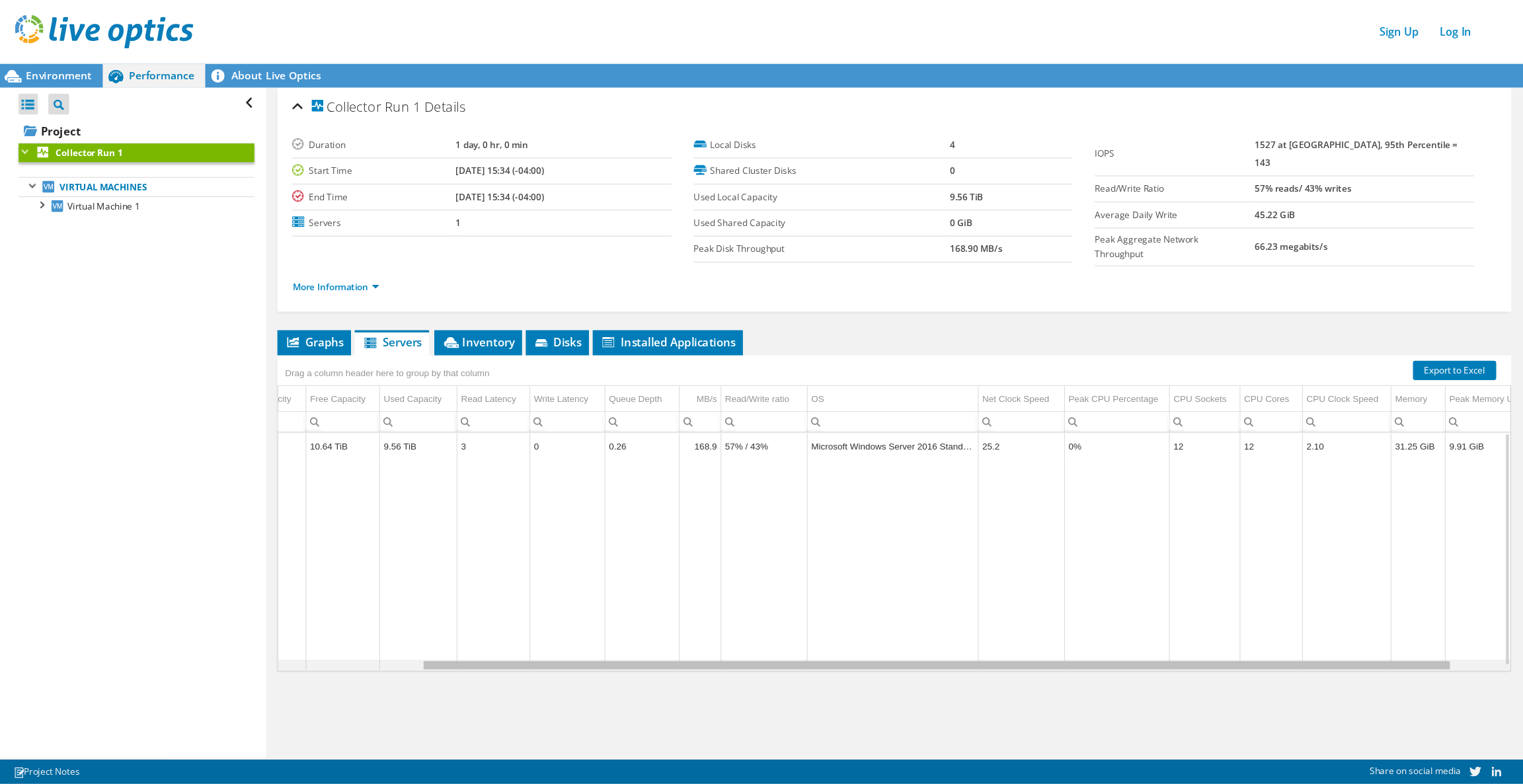
scroll to position [0, 196]
drag, startPoint x: 1013, startPoint y: 587, endPoint x: 1233, endPoint y: 600, distance: 220.4
click at [1015, 522] on body "Sign Up Log In This project has been archived. No changes can be made, and grap…" at bounding box center [676, 348] width 1354 height 697
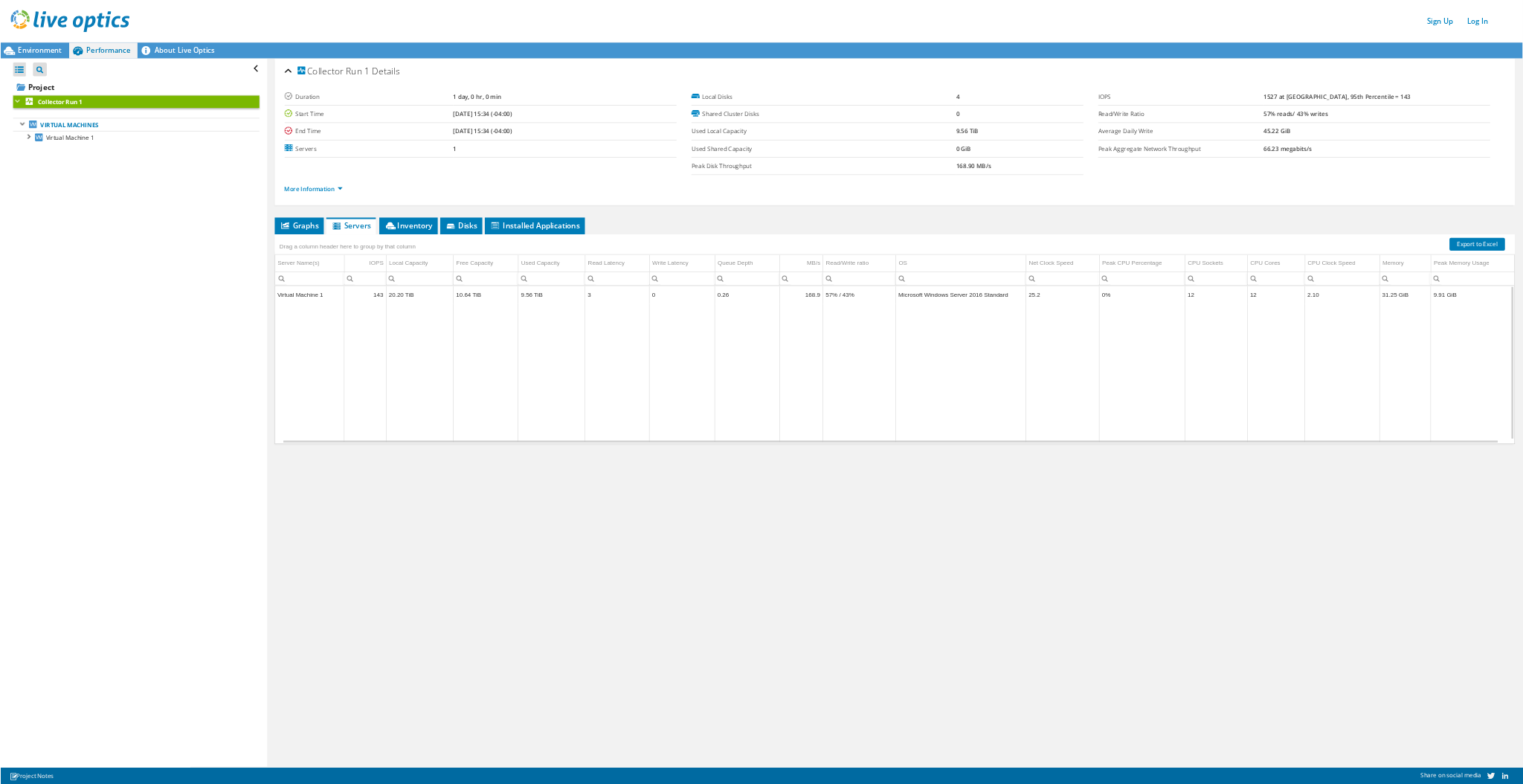
scroll to position [0, 11]
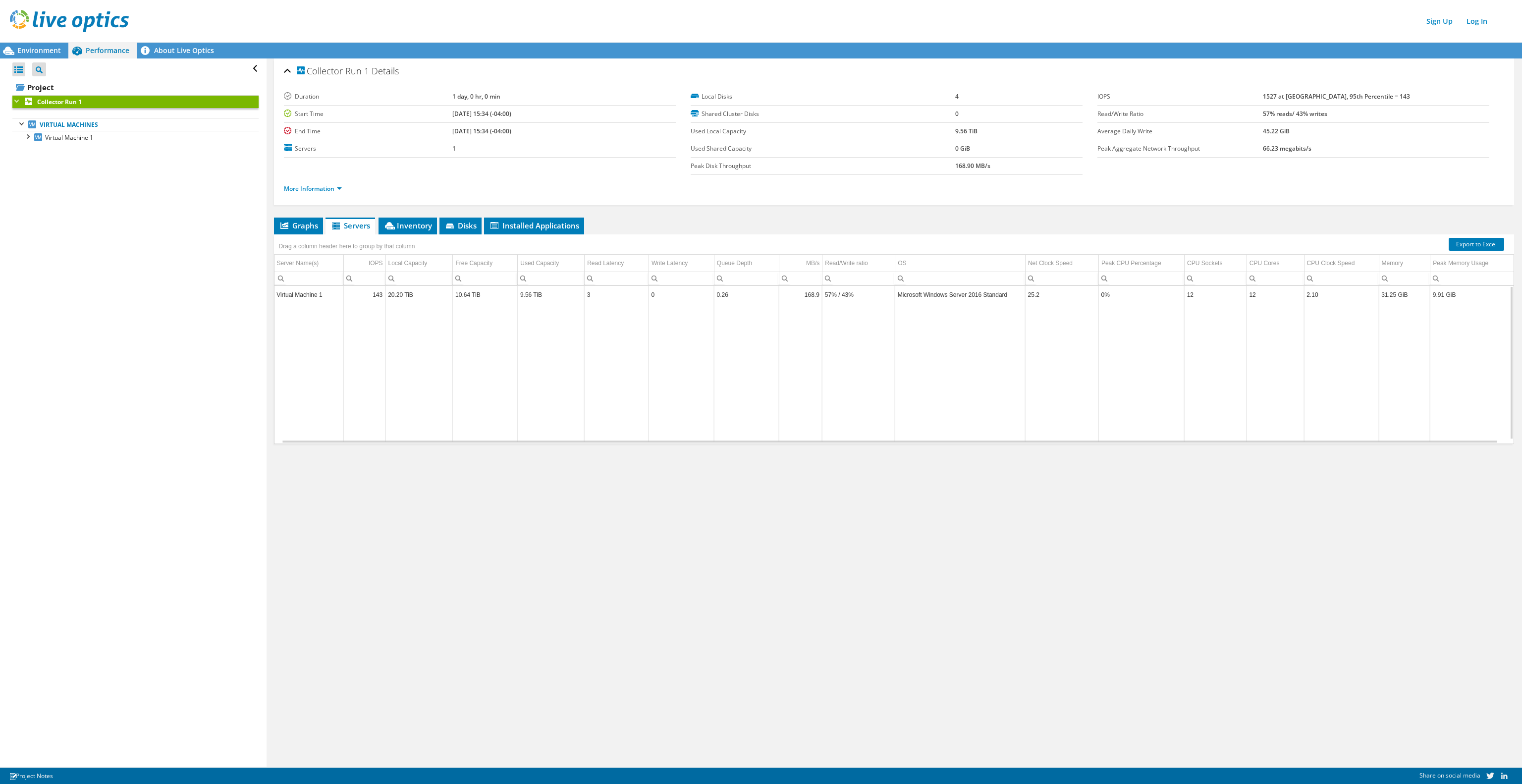
click at [760, 391] on div "Collector Run 1 Details Duration 1 day, 0 hr, 0 min Start Time [DATE] 15:34 (-0…" at bounding box center [894, 412] width 1255 height 708
click at [394, 225] on icon at bounding box center [390, 226] width 10 height 8
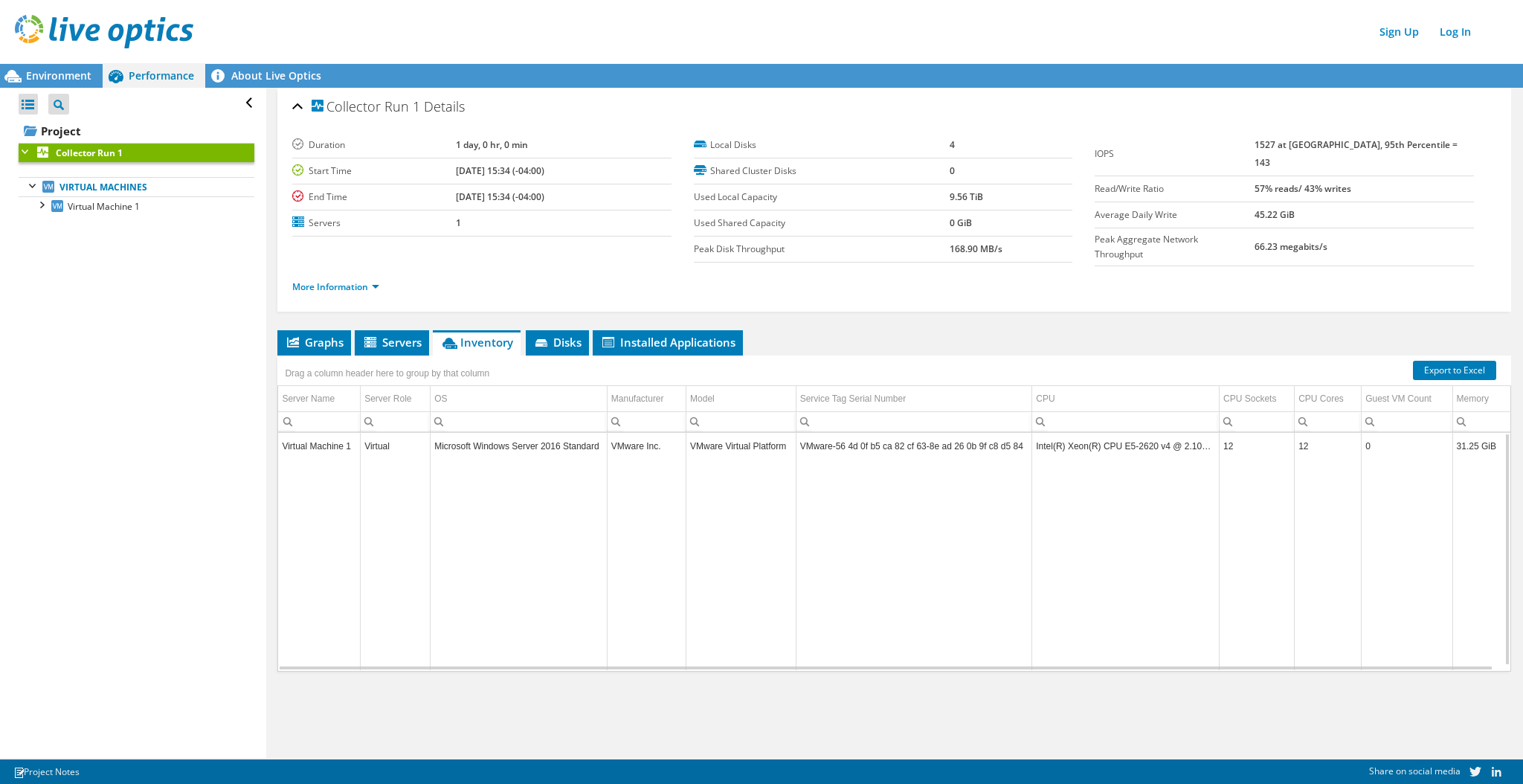
click at [1142, 18] on div "Sign Up Log In" at bounding box center [776, 32] width 1523 height 34
click at [567, 338] on span "Disks" at bounding box center [557, 341] width 49 height 15
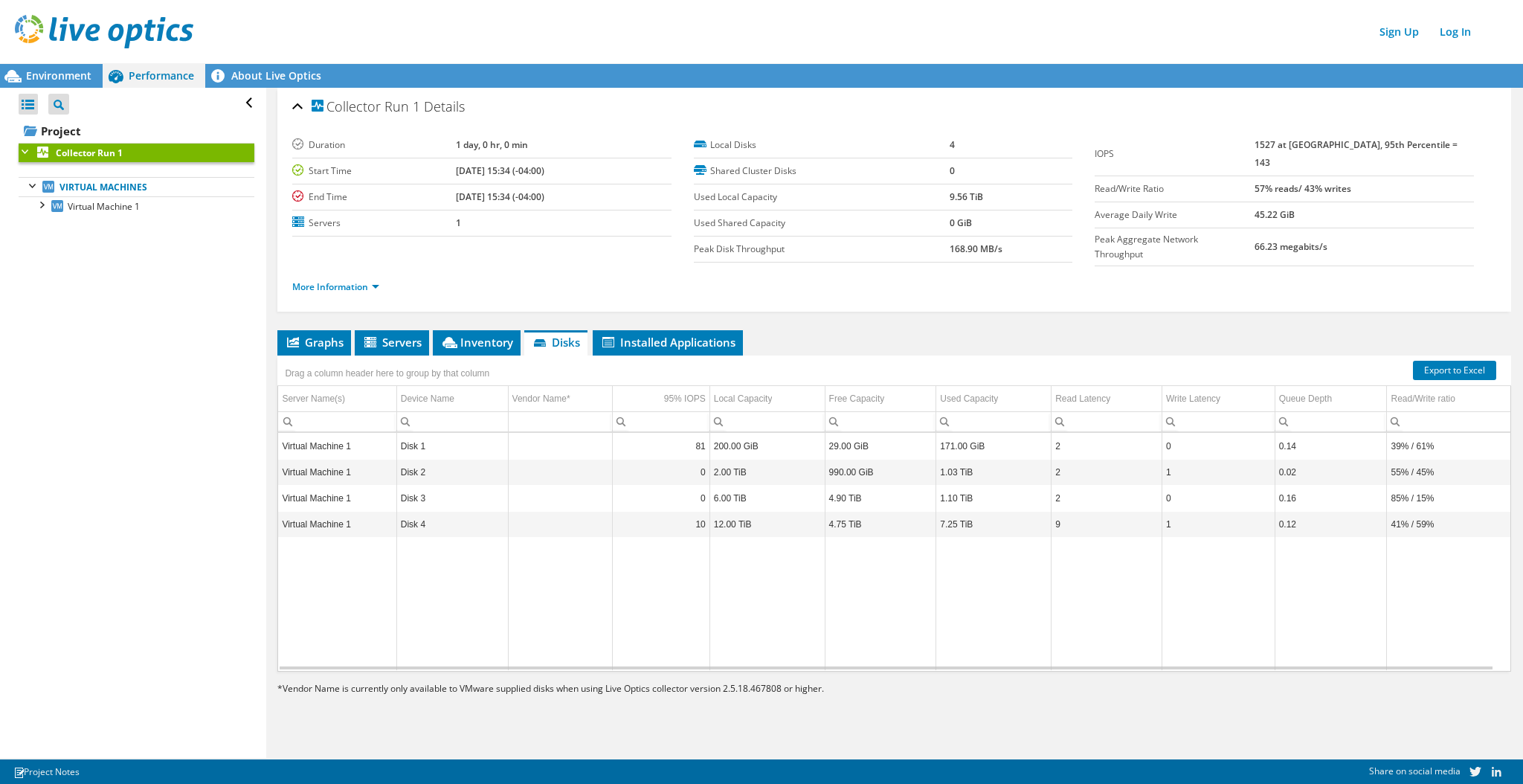
click at [1142, 285] on ul "More Information" at bounding box center [895, 285] width 1205 height 20
click at [648, 339] on span "Installed Applications" at bounding box center [668, 341] width 136 height 15
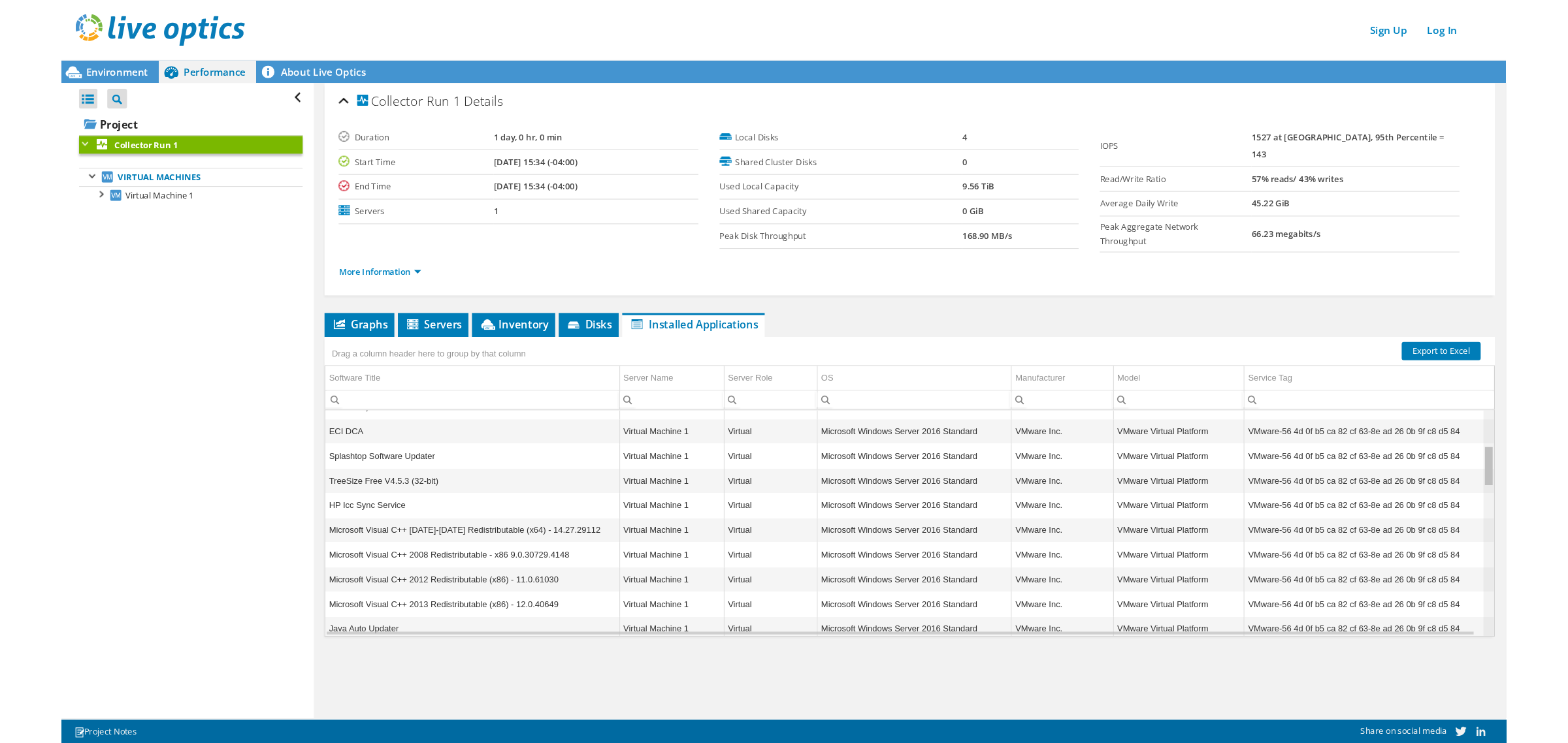
scroll to position [0, 0]
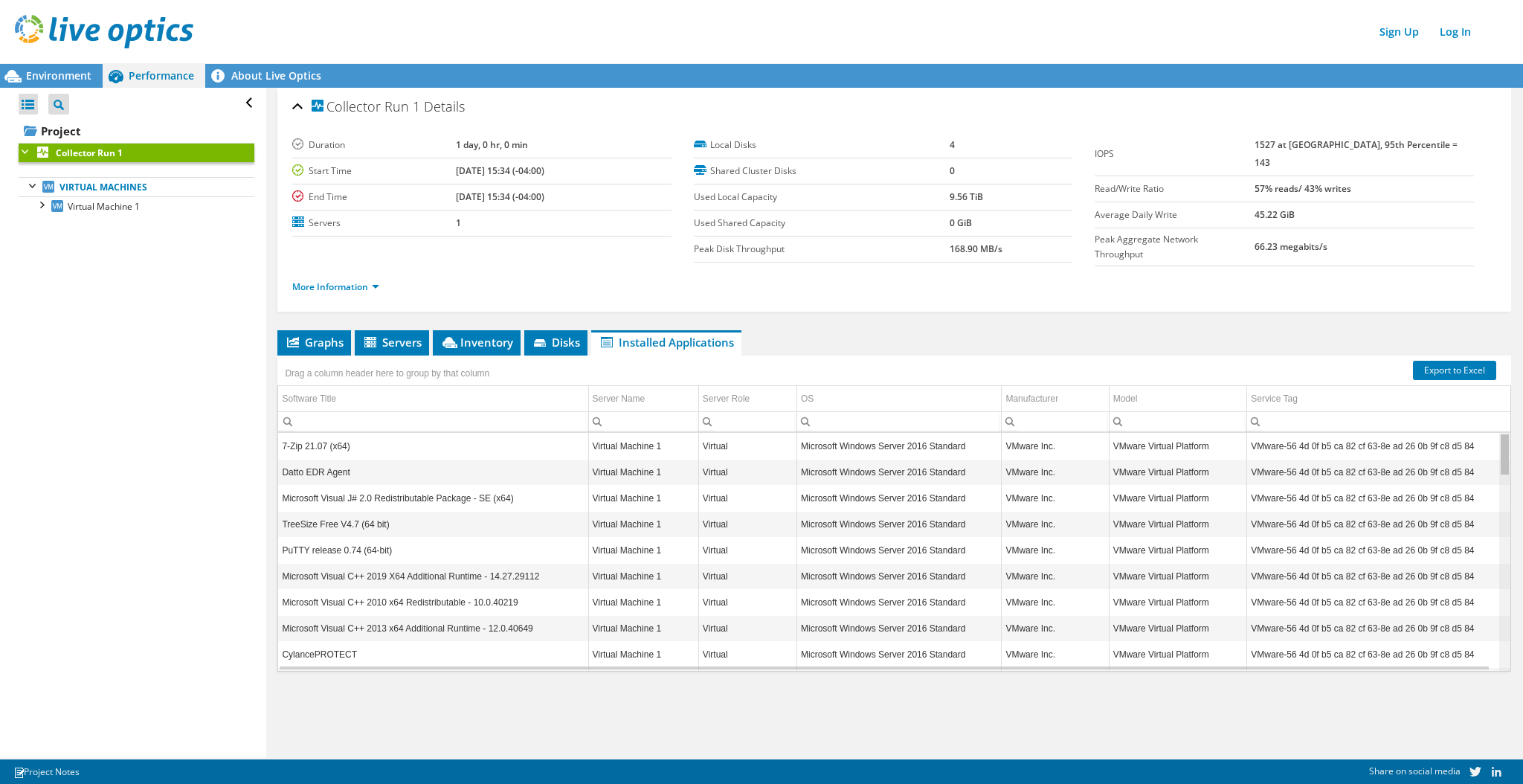
drag, startPoint x: 1494, startPoint y: 459, endPoint x: 1393, endPoint y: 245, distance: 236.6
click at [1142, 350] on body "Sign Up Log In This project has been archived. No changes can be made, and grap…" at bounding box center [761, 392] width 1523 height 784
